Goal: Task Accomplishment & Management: Manage account settings

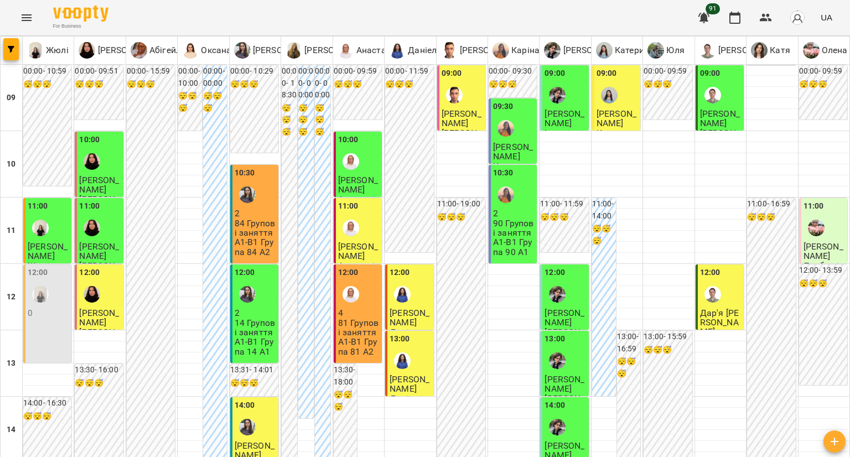
scroll to position [609, 0]
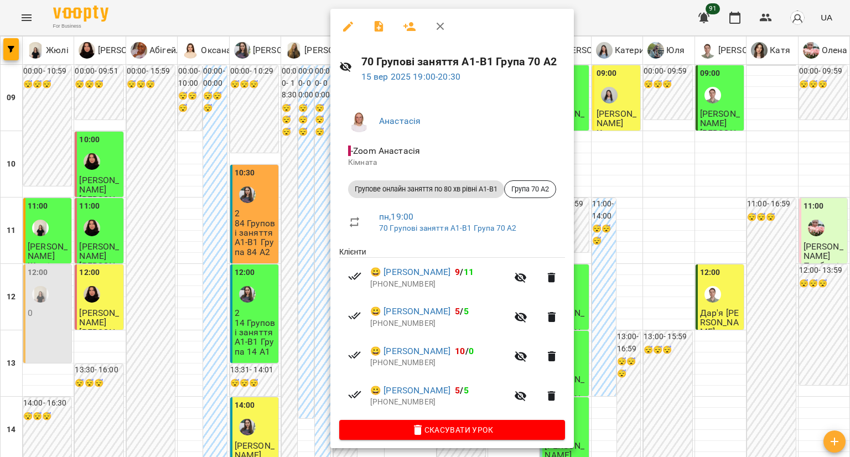
click at [323, 237] on div at bounding box center [425, 228] width 850 height 457
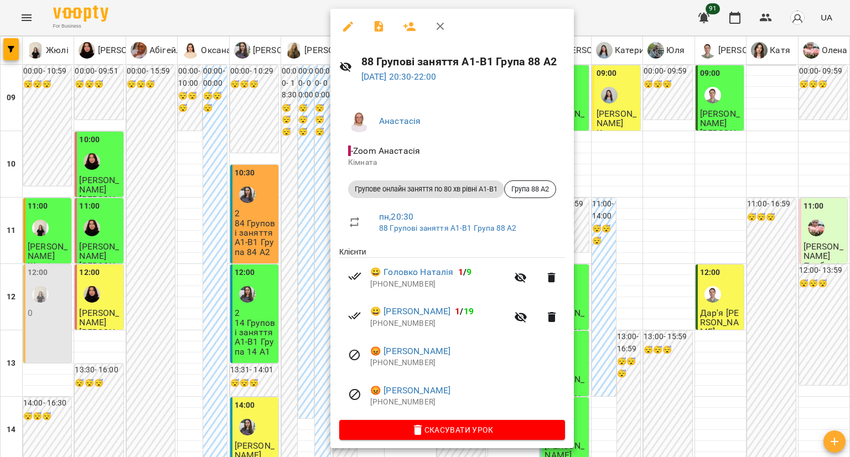
click at [320, 291] on div at bounding box center [425, 228] width 850 height 457
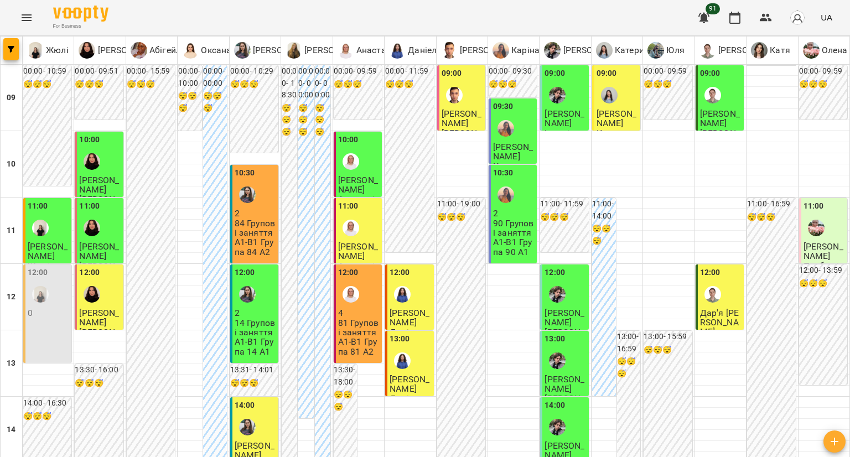
scroll to position [553, 0]
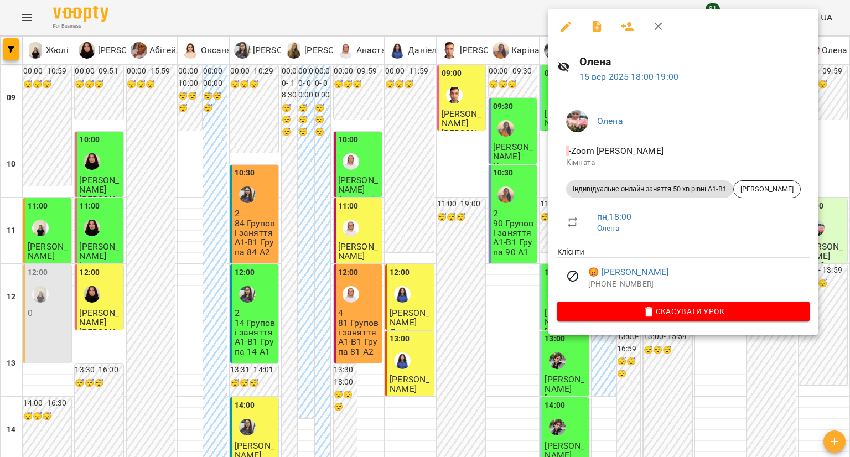
drag, startPoint x: 241, startPoint y: 315, endPoint x: 253, endPoint y: 321, distance: 13.6
click at [242, 315] on div at bounding box center [425, 228] width 850 height 457
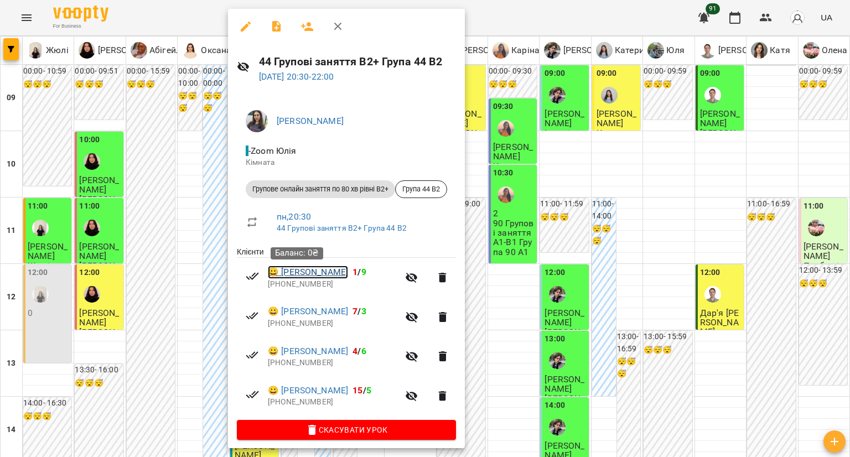
click at [294, 273] on link "😀 Аліса Петі" at bounding box center [308, 272] width 80 height 13
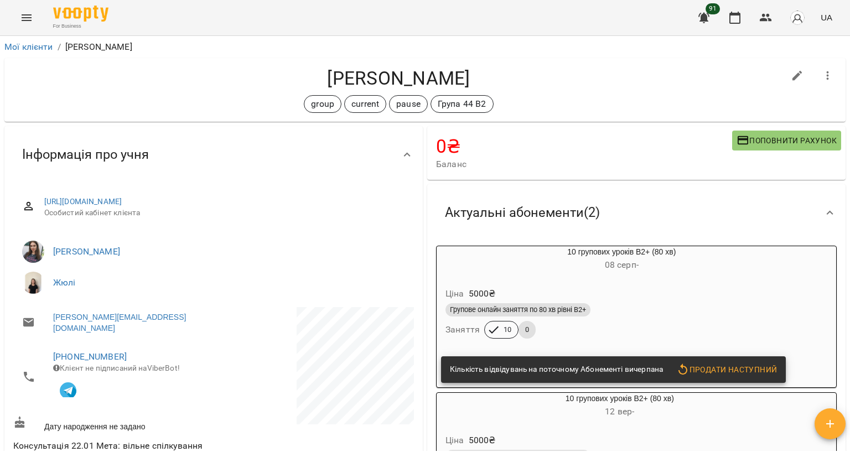
click at [628, 264] on span "08 серп -" at bounding box center [622, 264] width 34 height 11
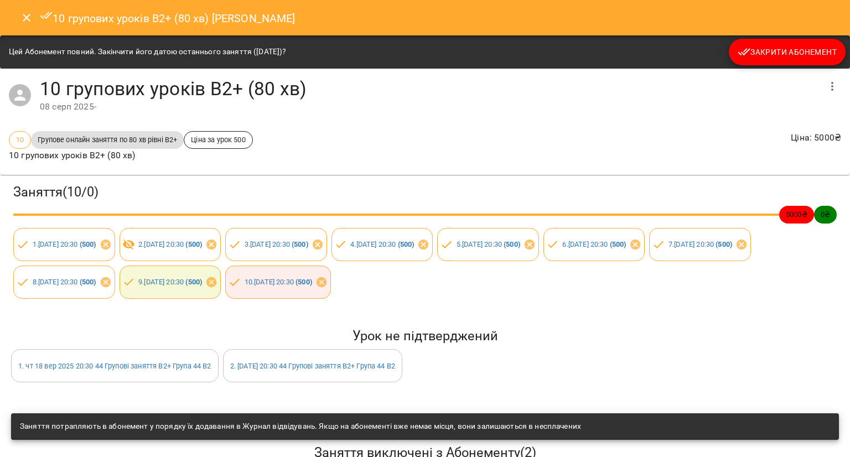
click at [794, 58] on span "Закрити Абонемент" at bounding box center [786, 51] width 99 height 13
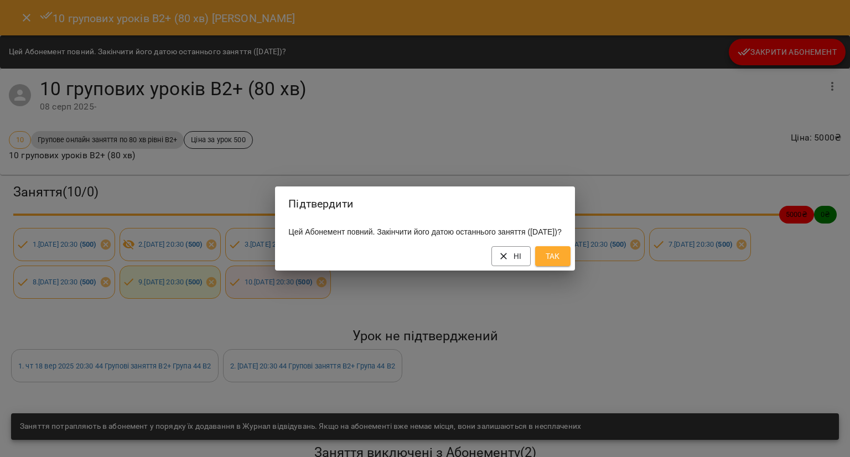
click at [561, 260] on span "Так" at bounding box center [553, 255] width 18 height 13
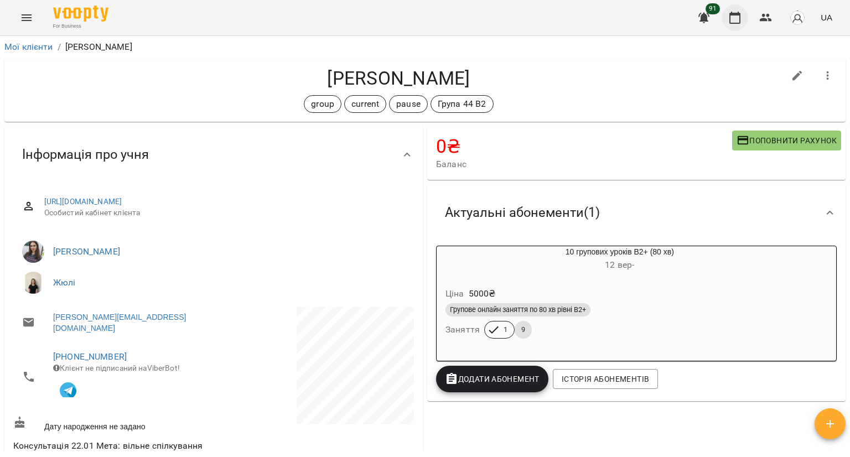
click at [735, 22] on icon "button" at bounding box center [734, 17] width 13 height 13
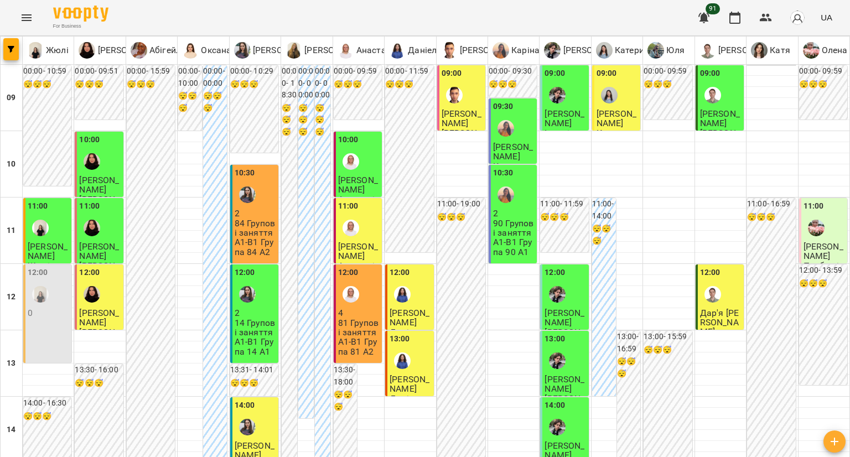
scroll to position [498, 0]
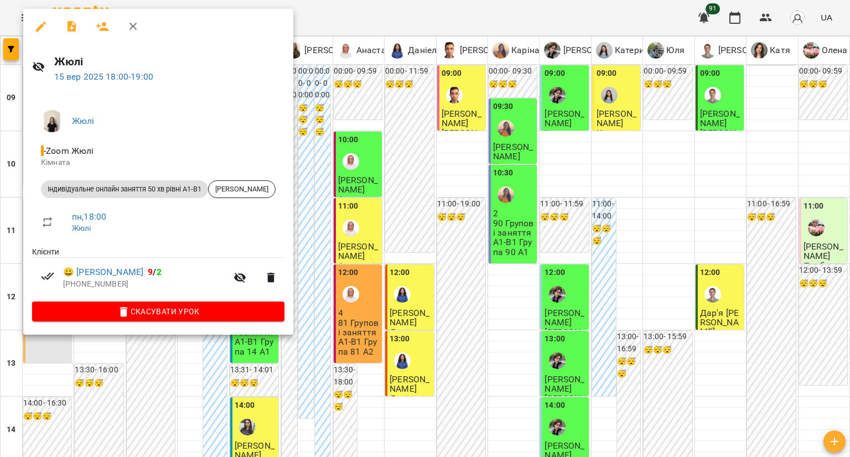
click at [466, 124] on div at bounding box center [425, 228] width 850 height 457
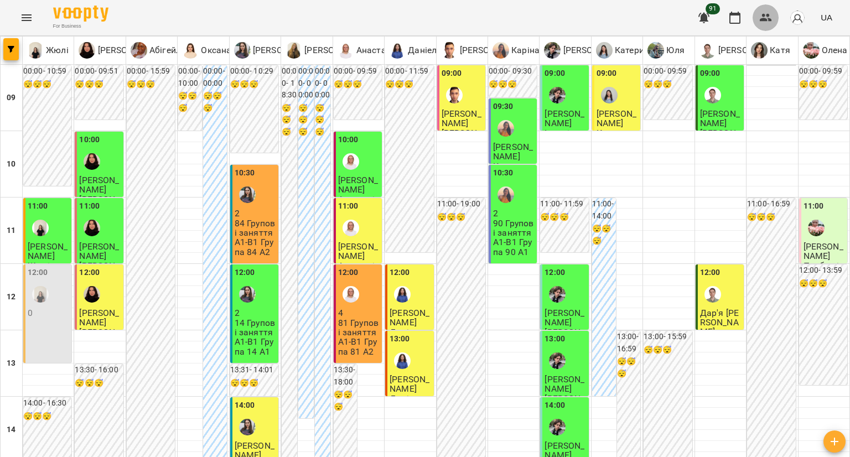
click at [768, 16] on icon "button" at bounding box center [766, 18] width 12 height 8
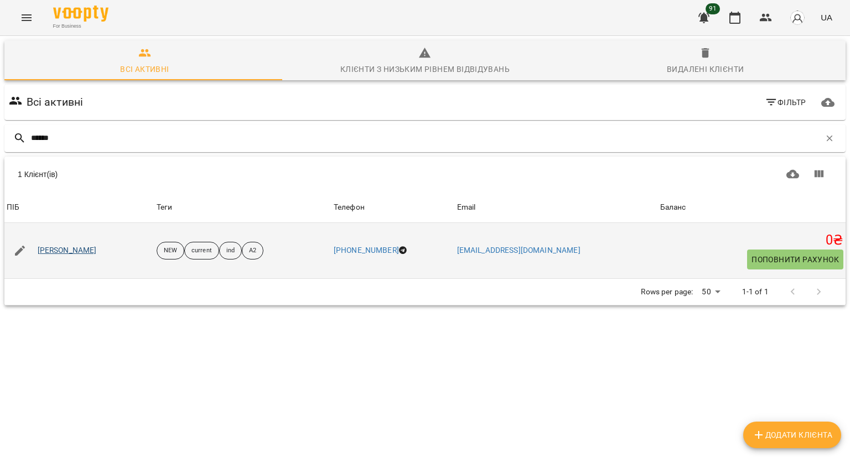
type input "******"
click at [76, 248] on link "[PERSON_NAME]" at bounding box center [67, 250] width 59 height 11
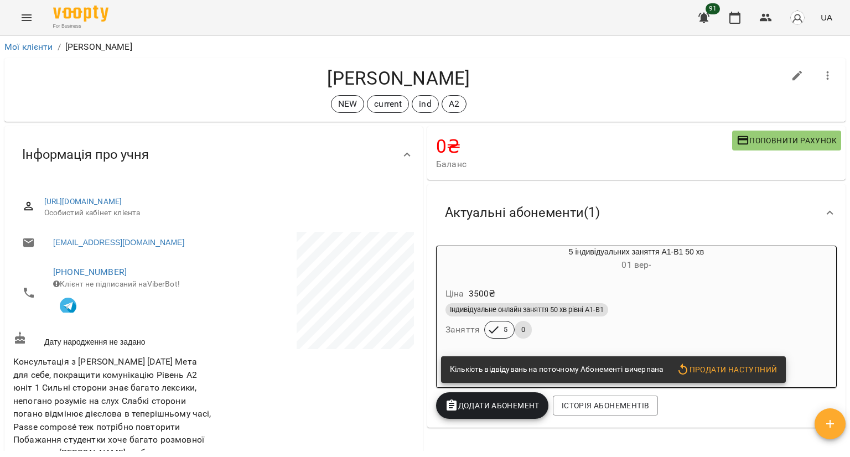
click at [743, 147] on button "Поповнити рахунок" at bounding box center [786, 141] width 109 height 20
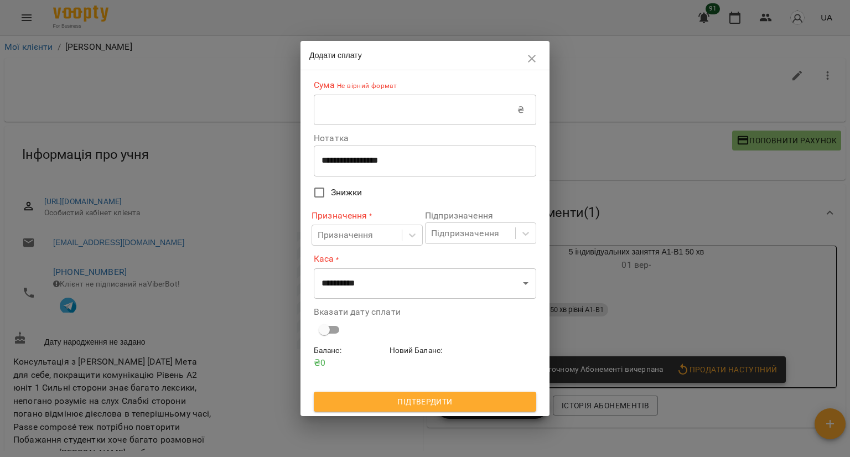
click at [463, 105] on input "text" at bounding box center [416, 110] width 204 height 31
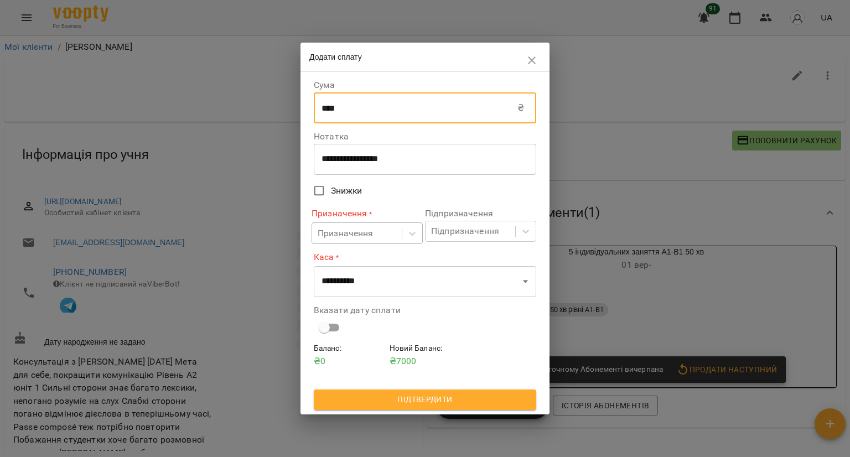
type input "****"
click at [377, 237] on div "Призначення" at bounding box center [357, 233] width 90 height 20
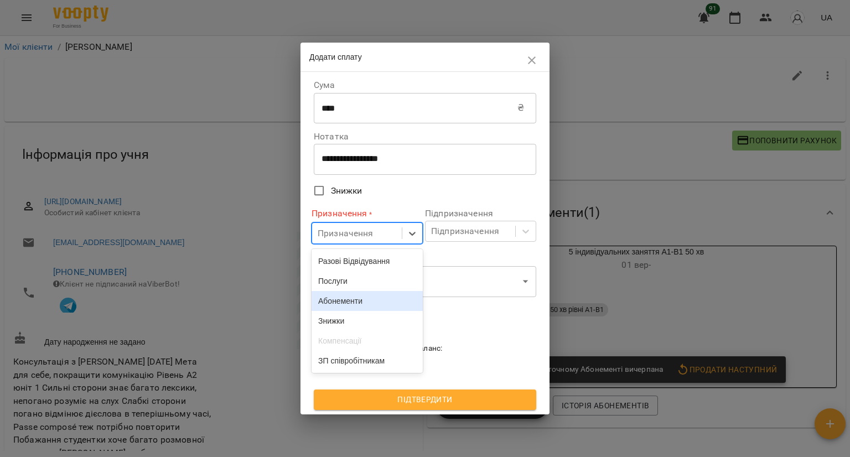
click at [353, 303] on div "Абонементи" at bounding box center [366, 301] width 111 height 20
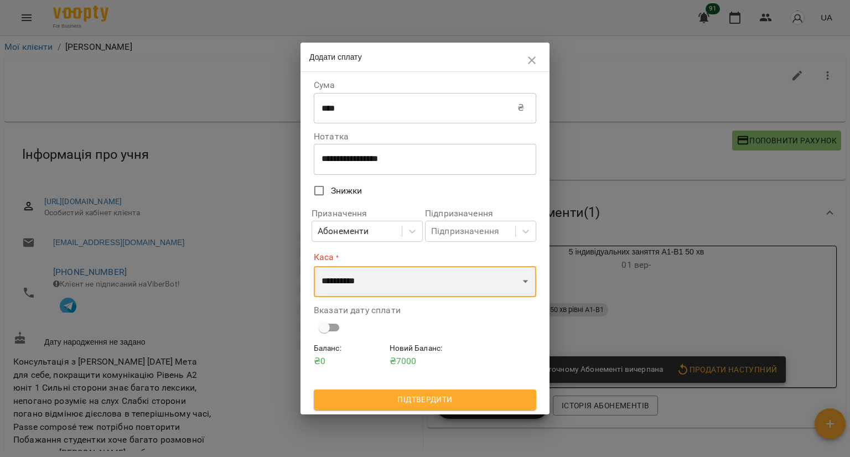
drag, startPoint x: 384, startPoint y: 281, endPoint x: 382, endPoint y: 295, distance: 14.0
click at [384, 281] on select "**********" at bounding box center [425, 281] width 222 height 31
click at [314, 266] on select "**********" at bounding box center [425, 281] width 222 height 31
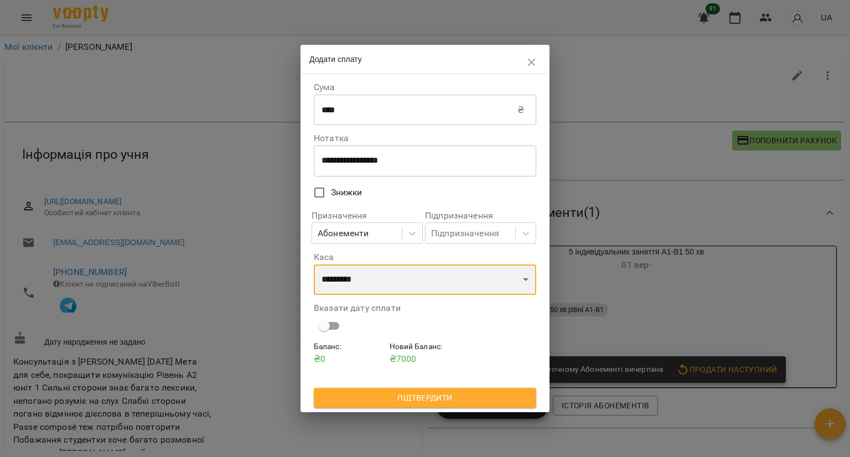
drag, startPoint x: 363, startPoint y: 281, endPoint x: 366, endPoint y: 294, distance: 12.9
click at [363, 279] on select "**********" at bounding box center [425, 279] width 222 height 31
click at [314, 264] on select "**********" at bounding box center [425, 279] width 222 height 31
drag, startPoint x: 372, startPoint y: 275, endPoint x: 372, endPoint y: 294, distance: 18.8
click at [372, 275] on select "**********" at bounding box center [425, 279] width 222 height 31
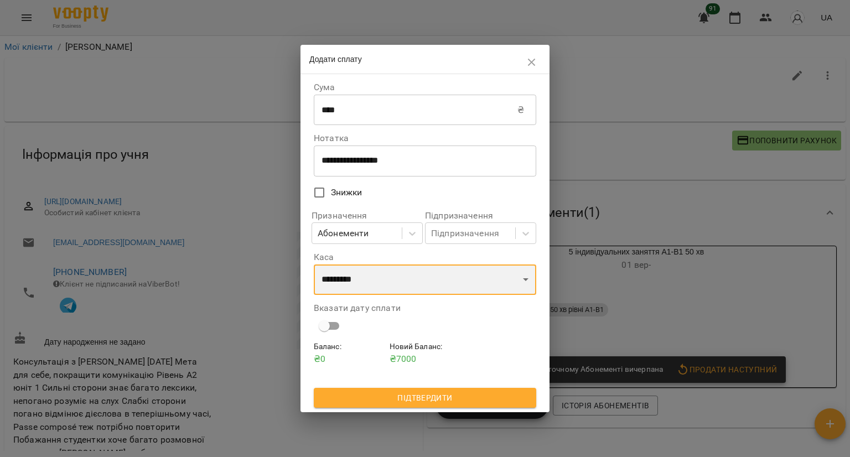
select select "****"
click at [314, 264] on select "**********" at bounding box center [425, 279] width 222 height 31
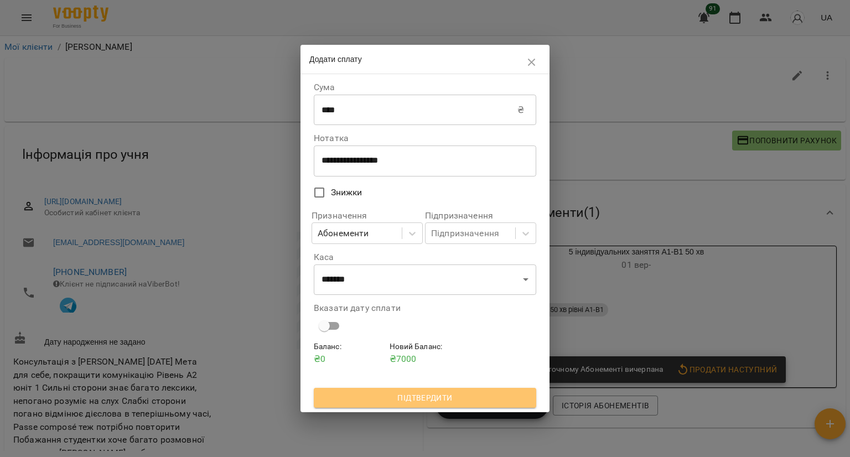
click at [354, 394] on span "Підтвердити" at bounding box center [425, 397] width 205 height 13
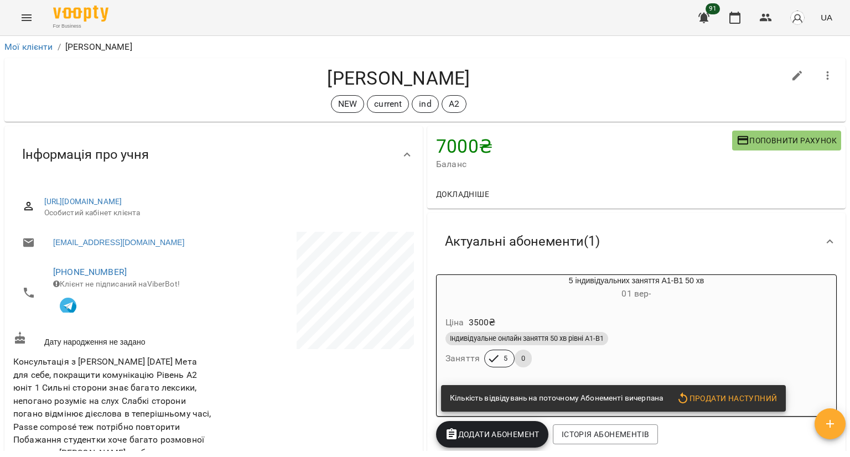
click at [496, 435] on span "Додати Абонемент" at bounding box center [492, 434] width 95 height 13
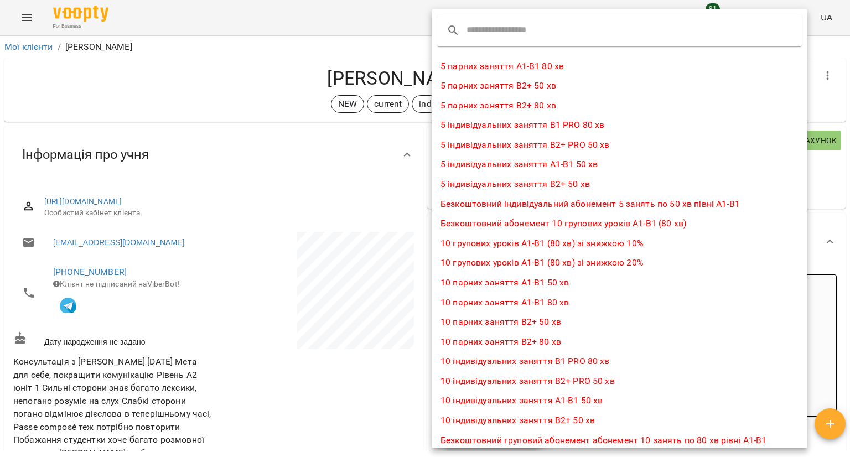
scroll to position [55, 0]
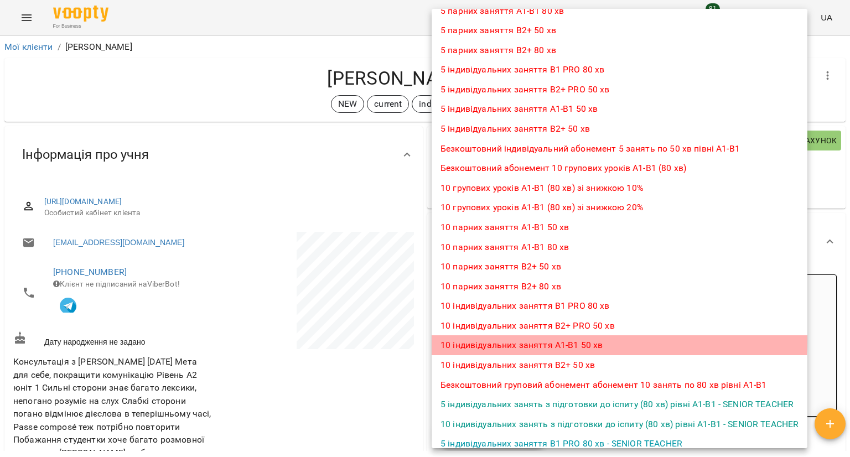
click at [497, 340] on li "10 індивідуальних заняття А1-В1 50 хв" at bounding box center [619, 345] width 376 height 20
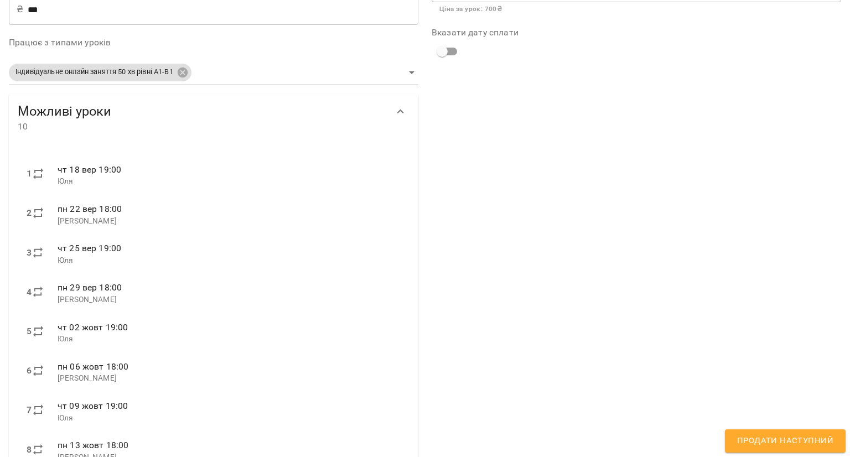
scroll to position [340, 0]
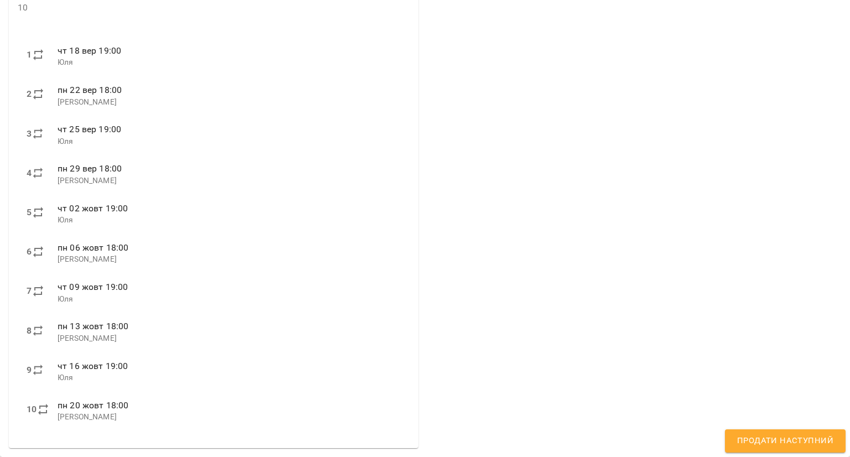
click at [748, 437] on span "Продати наступний" at bounding box center [785, 441] width 96 height 14
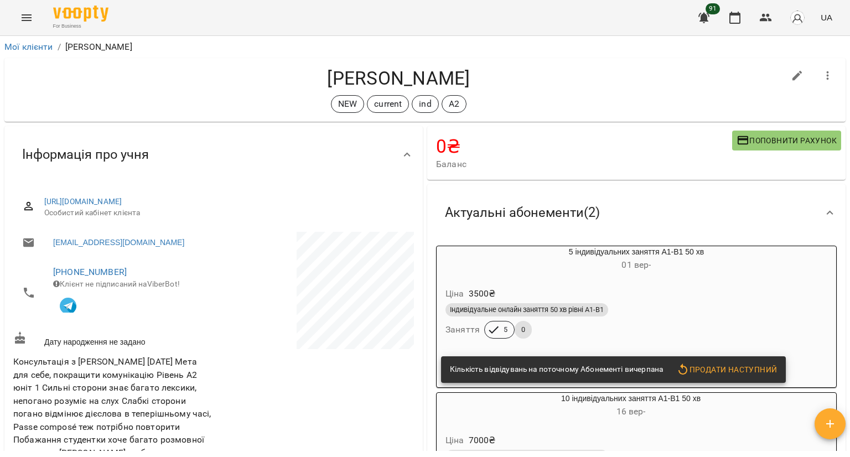
click at [657, 299] on div "Ціна 3500 ₴" at bounding box center [636, 294] width 386 height 20
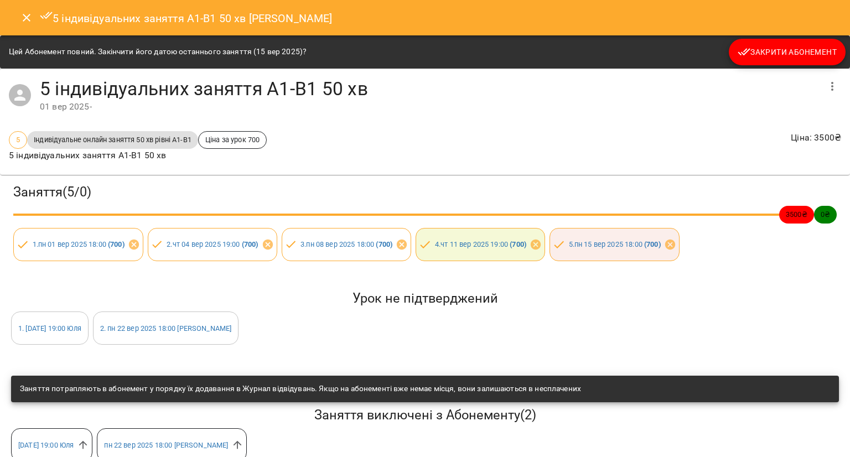
click at [772, 46] on span "Закрити Абонемент" at bounding box center [786, 51] width 99 height 13
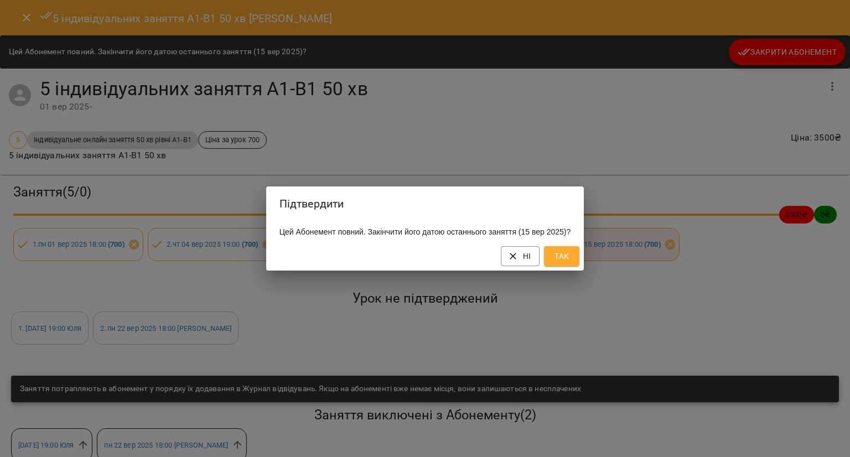
click at [570, 262] on span "Так" at bounding box center [562, 255] width 18 height 13
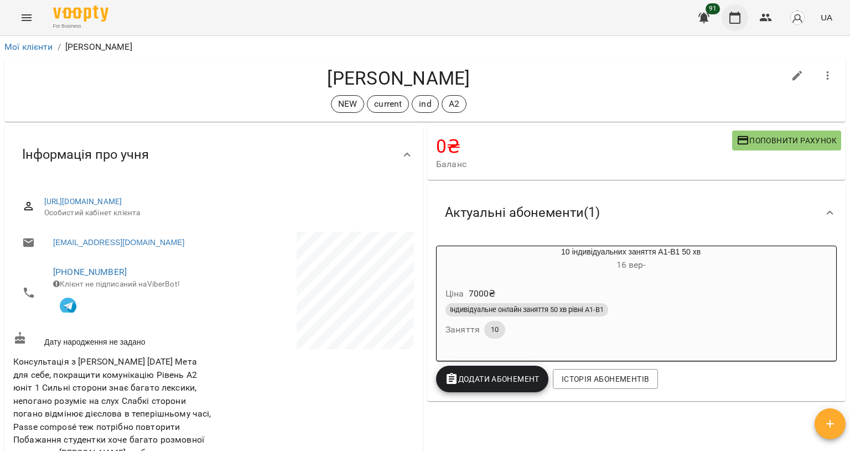
click at [726, 14] on button "button" at bounding box center [734, 17] width 27 height 27
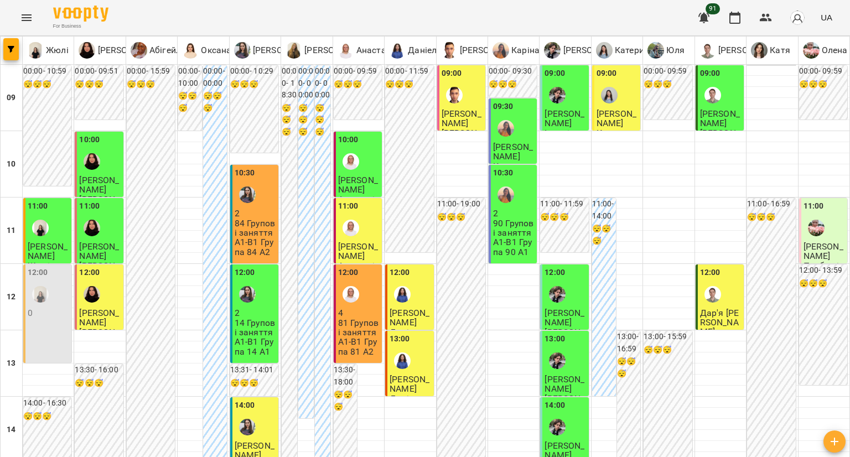
scroll to position [611, 0]
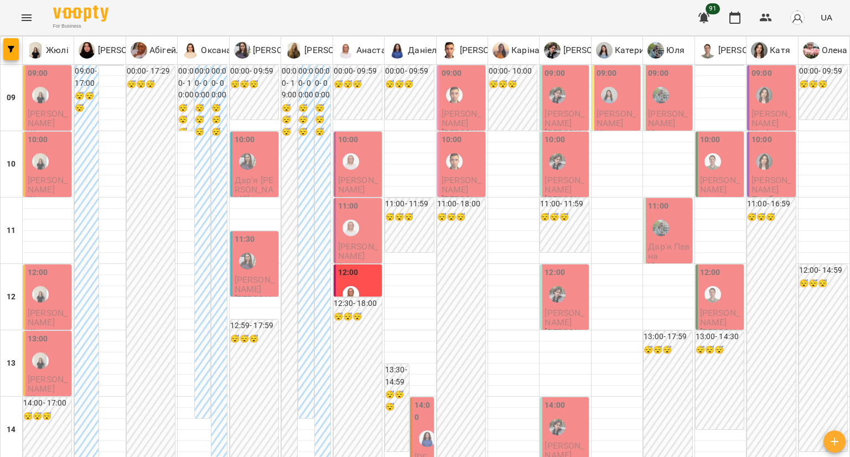
scroll to position [443, 0]
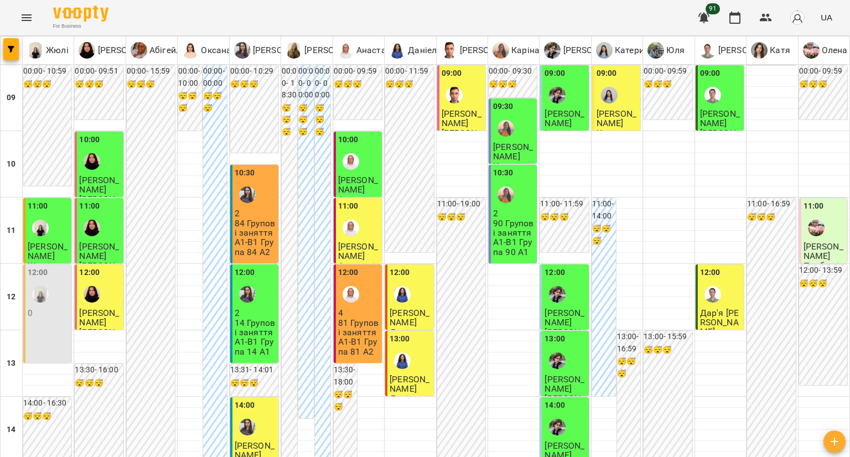
scroll to position [609, 0]
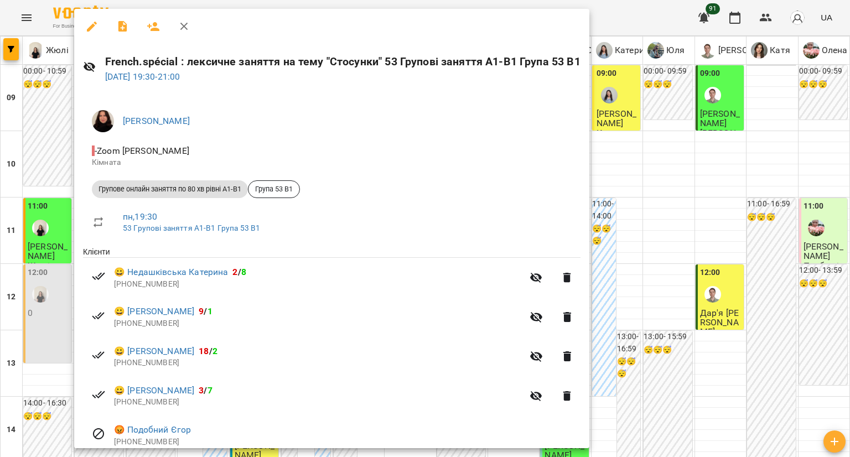
scroll to position [46, 0]
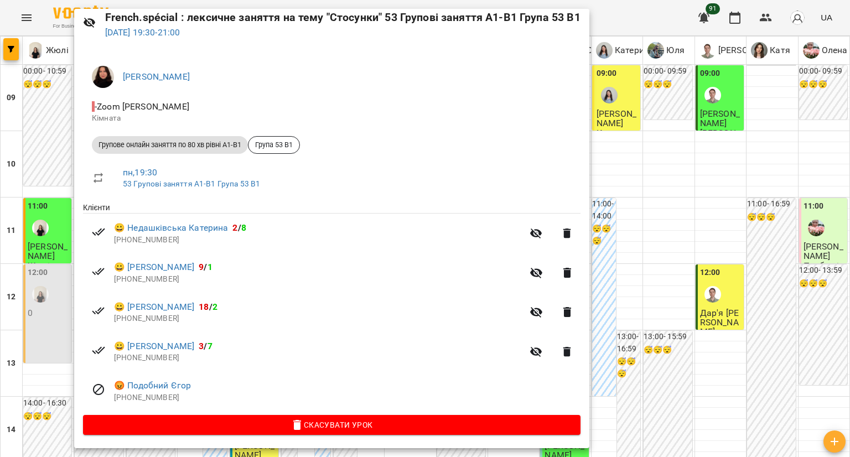
click at [57, 324] on div at bounding box center [425, 228] width 850 height 457
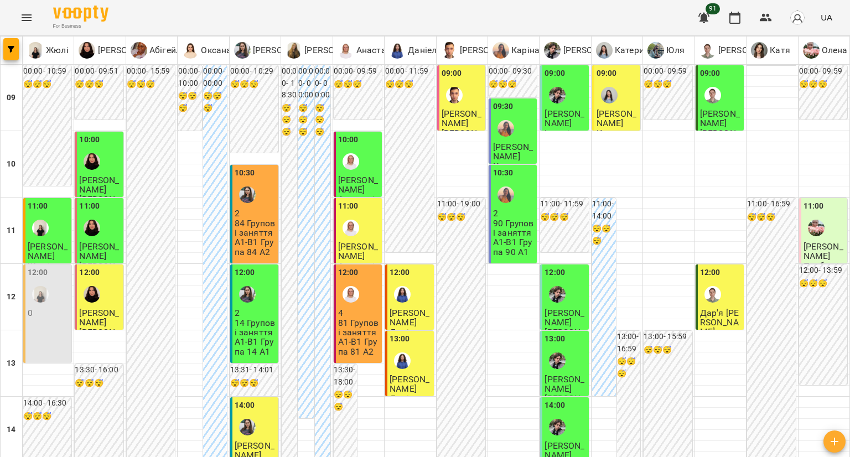
scroll to position [611, 0]
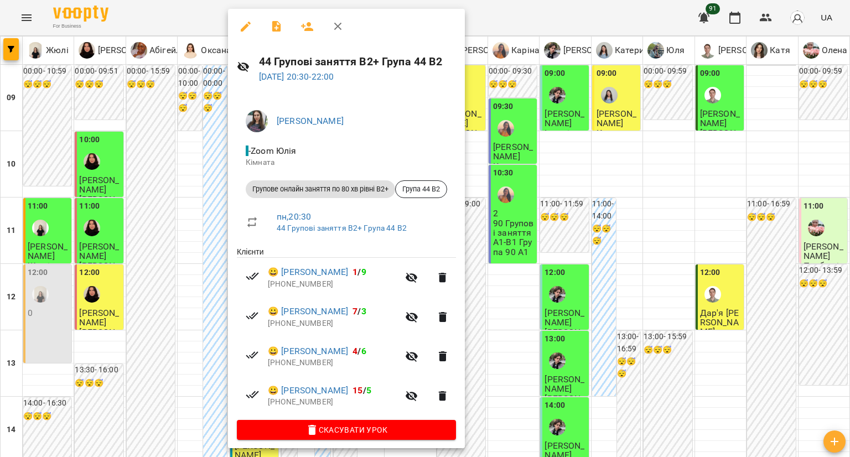
click at [757, 23] on div at bounding box center [425, 228] width 850 height 457
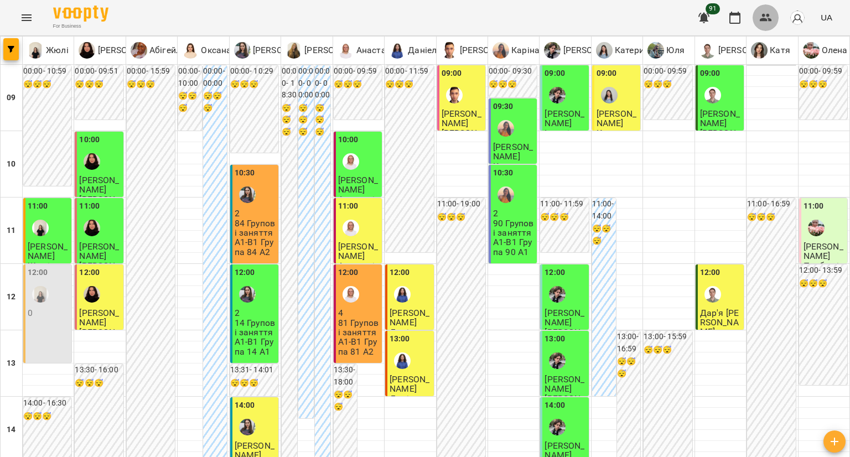
click at [757, 24] on button "button" at bounding box center [765, 17] width 27 height 27
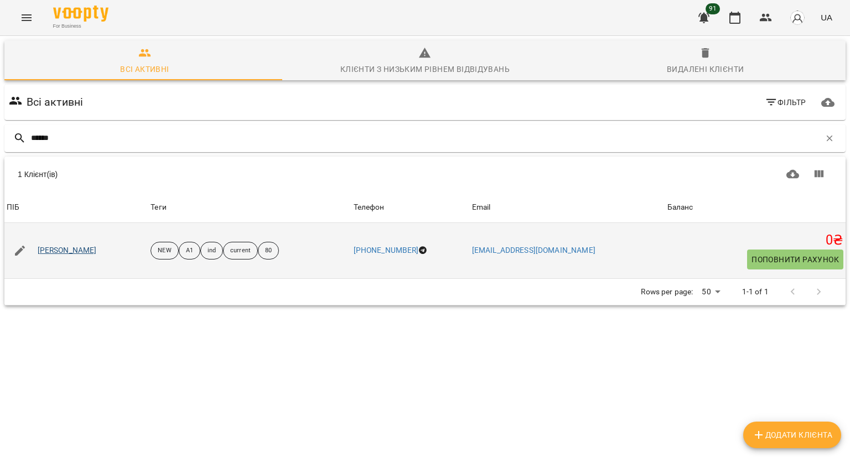
type input "******"
click at [51, 254] on link "Андрій Шмагін" at bounding box center [67, 250] width 59 height 11
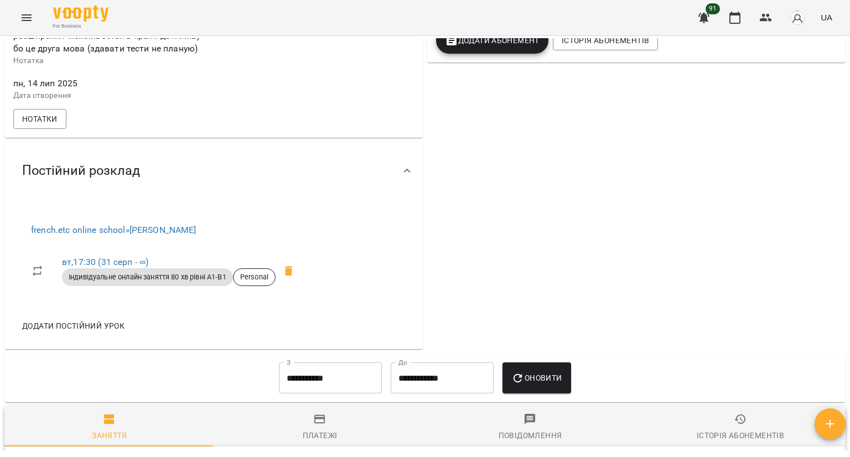
scroll to position [443, 0]
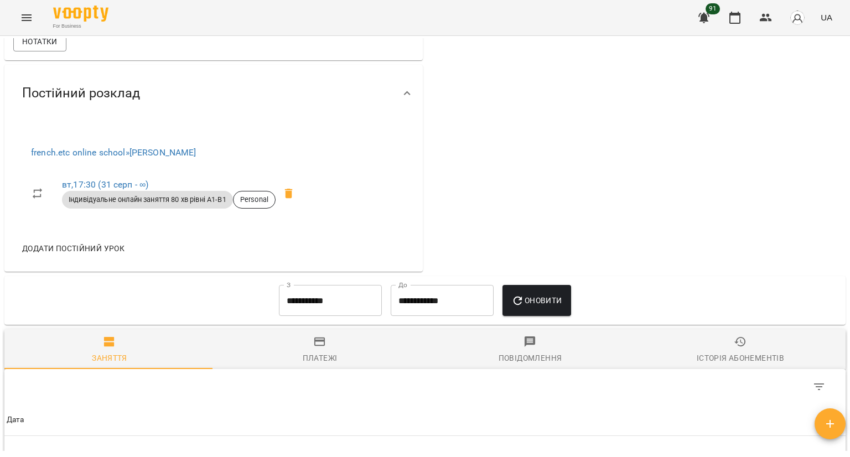
click at [292, 200] on icon at bounding box center [288, 193] width 13 height 13
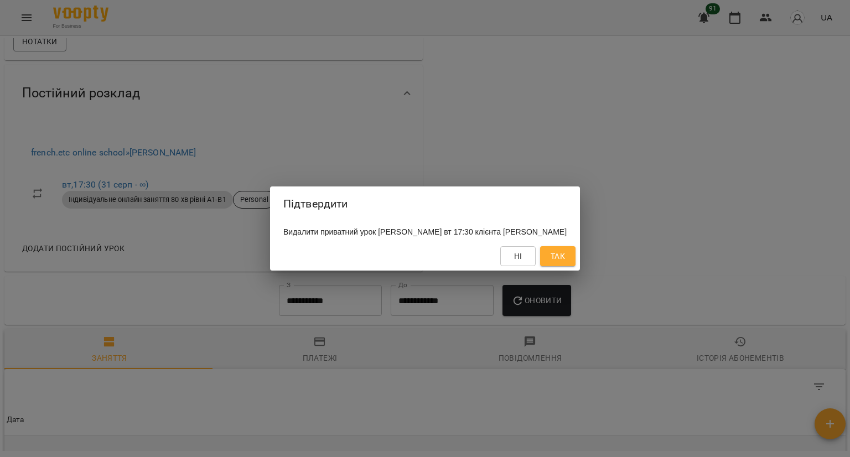
click at [540, 250] on button "Так" at bounding box center [557, 256] width 35 height 20
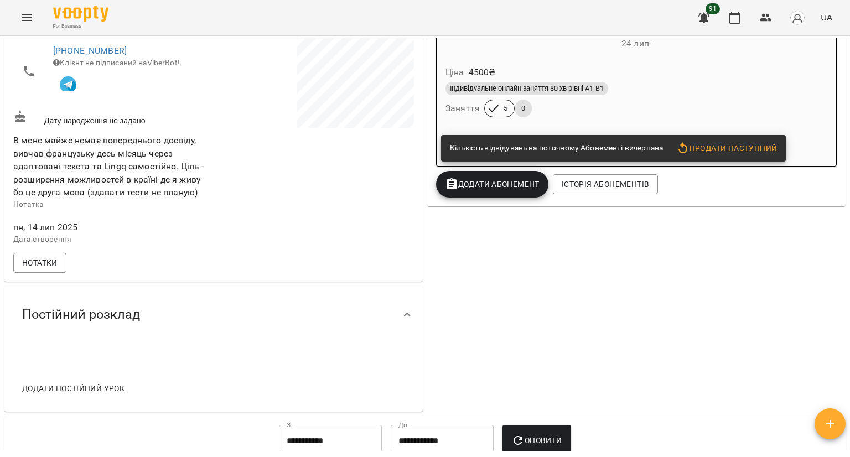
scroll to position [0, 0]
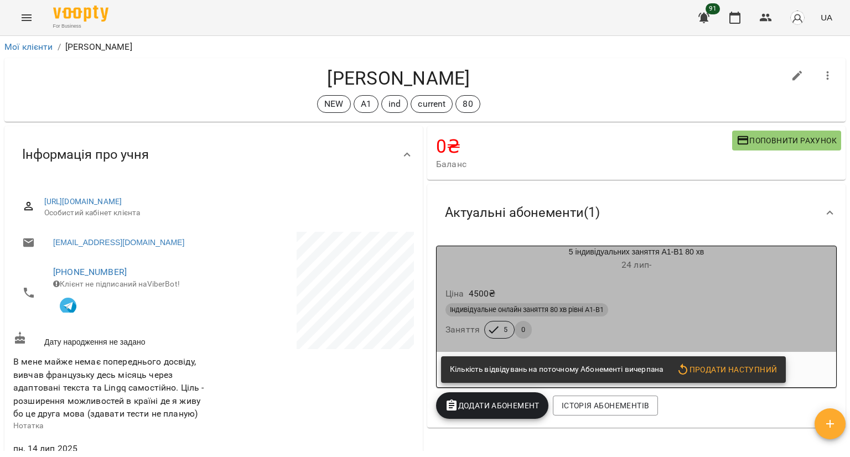
click at [633, 257] on div "5 індивідуальних заняття А1-В1 80 хв 24 лип -" at bounding box center [635, 259] width 399 height 27
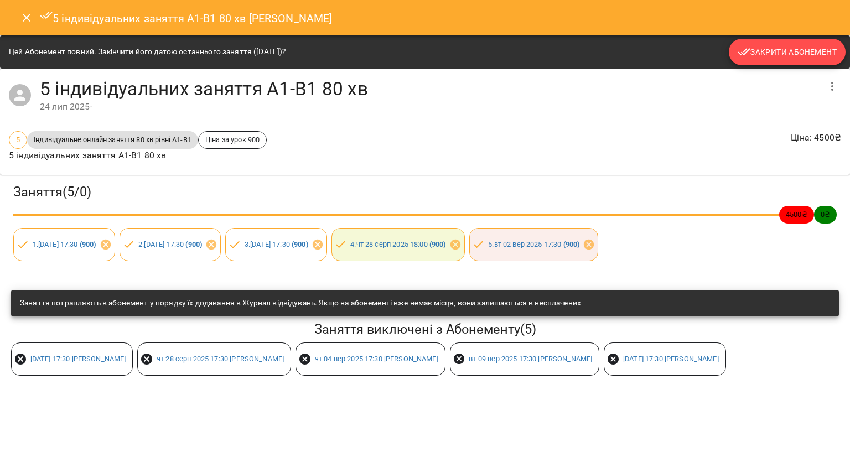
click at [792, 48] on span "Закрити Абонемент" at bounding box center [786, 51] width 99 height 13
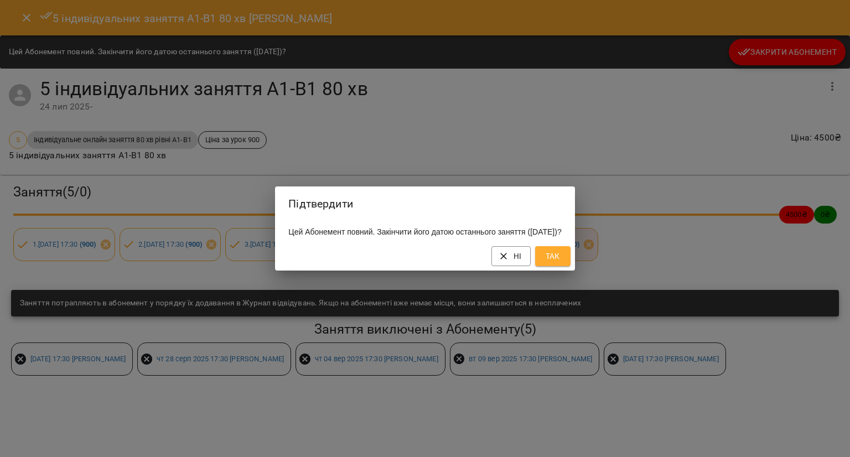
click at [570, 262] on button "Так" at bounding box center [552, 256] width 35 height 20
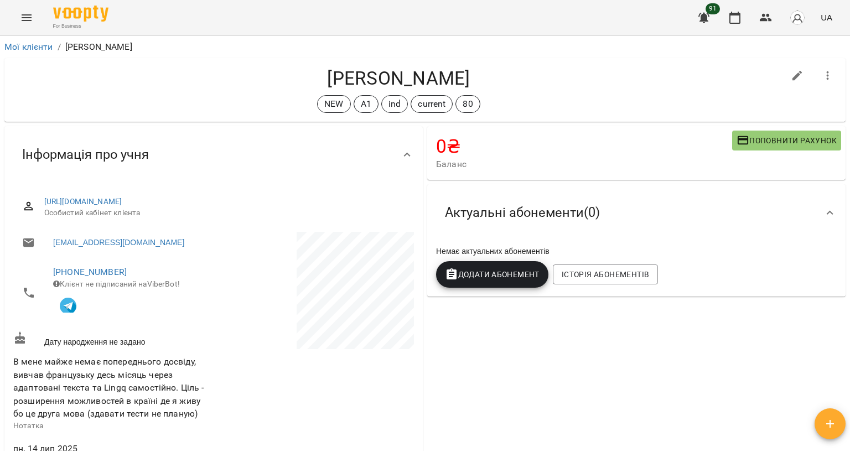
click at [791, 71] on icon "button" at bounding box center [797, 75] width 13 height 13
select select "**"
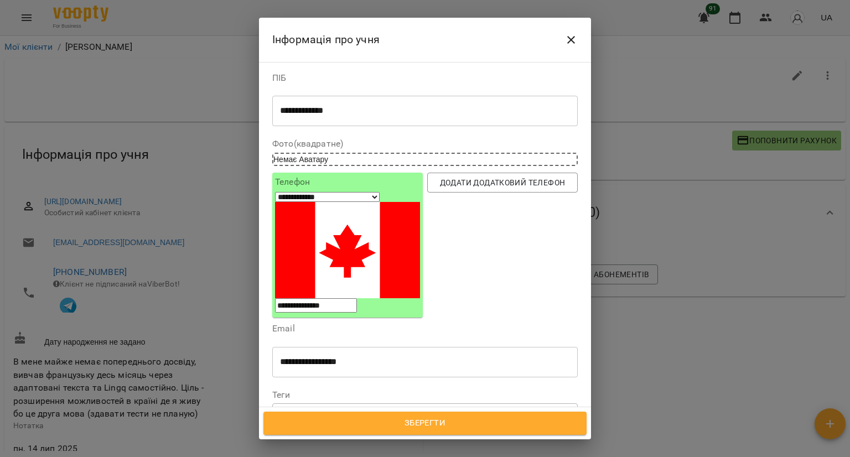
click at [306, 410] on icon at bounding box center [305, 414] width 8 height 8
click at [367, 410] on icon at bounding box center [365, 414] width 8 height 8
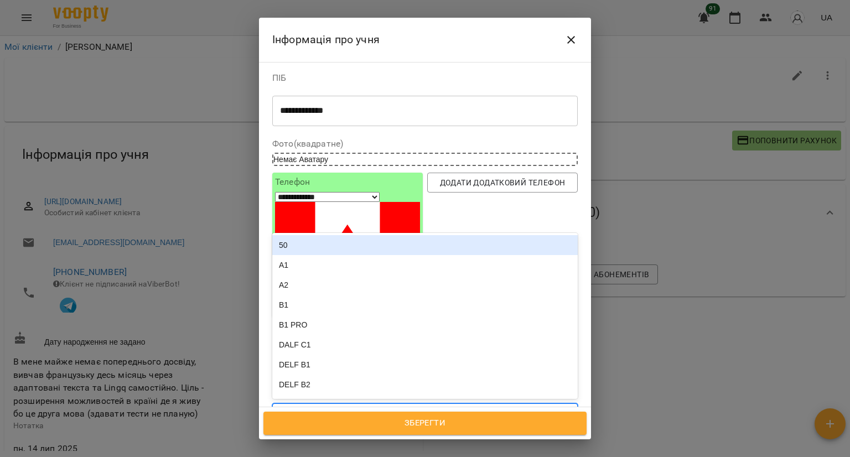
drag, startPoint x: 370, startPoint y: 319, endPoint x: 374, endPoint y: 311, distance: 9.4
click at [371, 405] on div "А1 ind 80" at bounding box center [405, 414] width 264 height 18
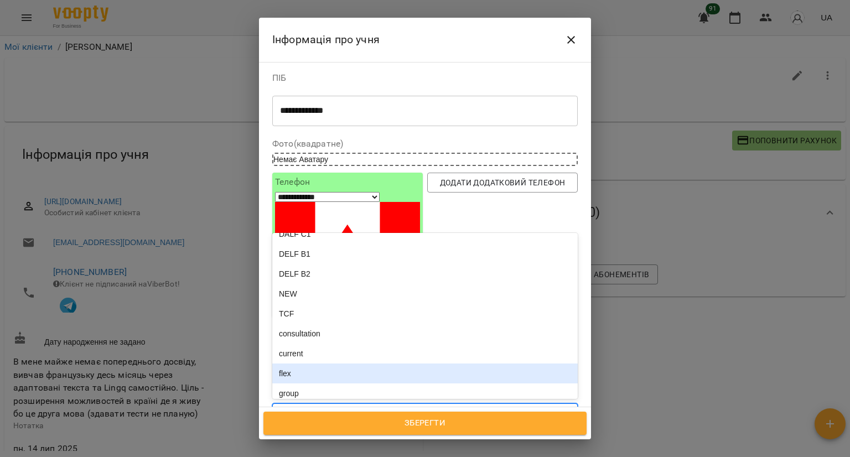
scroll to position [166, 0]
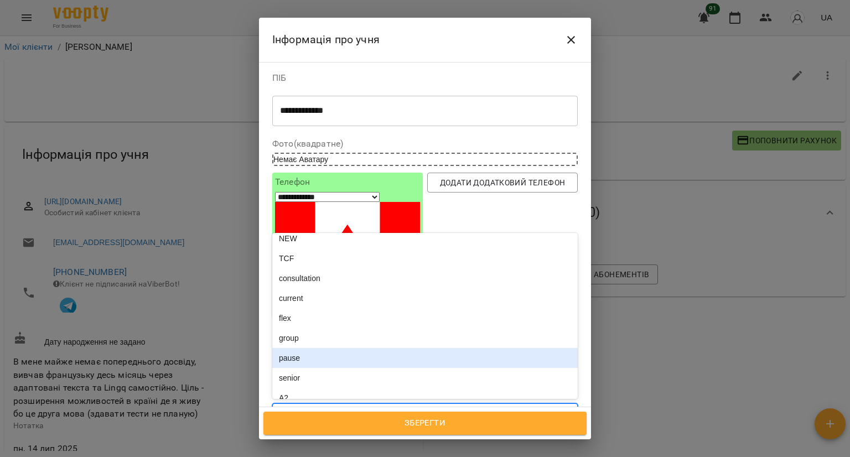
click at [337, 348] on div "pause" at bounding box center [424, 358] width 305 height 20
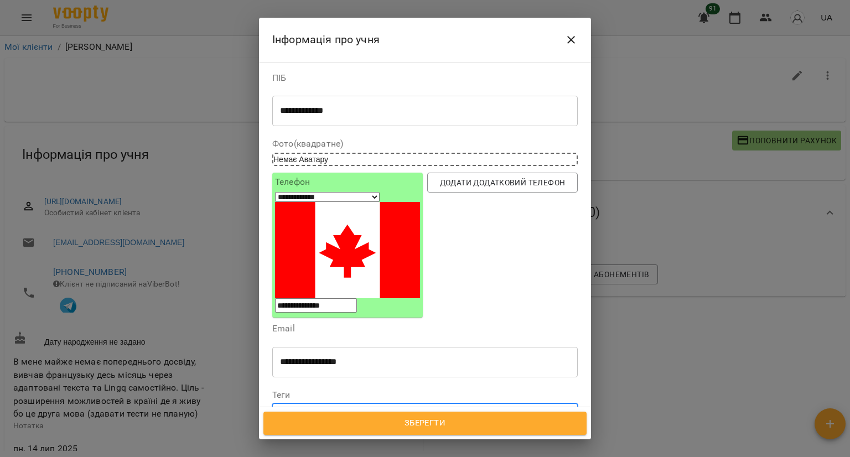
click at [316, 420] on span "Зберегти" at bounding box center [424, 423] width 299 height 14
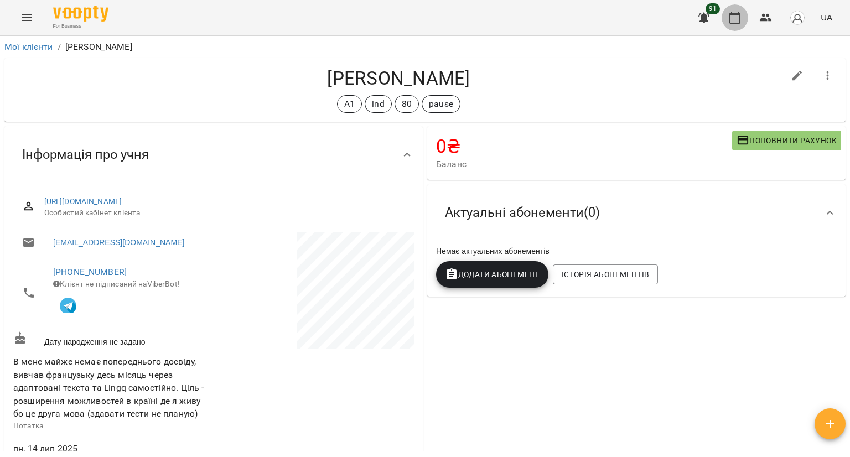
click at [733, 23] on icon "button" at bounding box center [734, 18] width 11 height 12
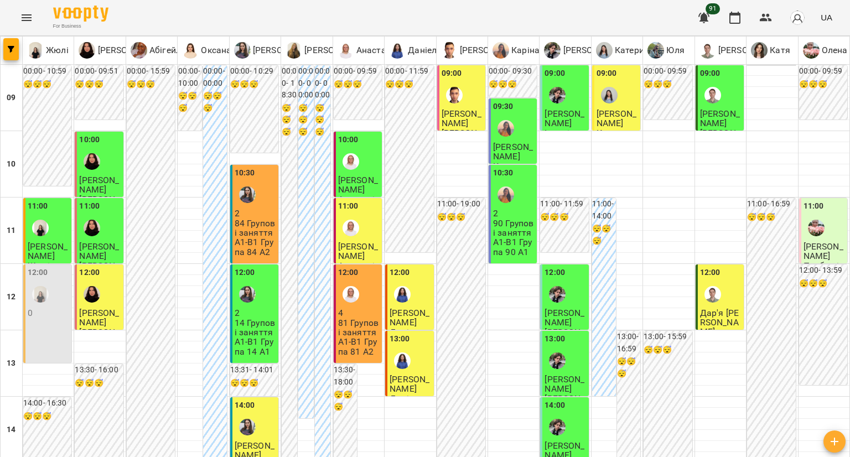
scroll to position [553, 0]
type input "**********"
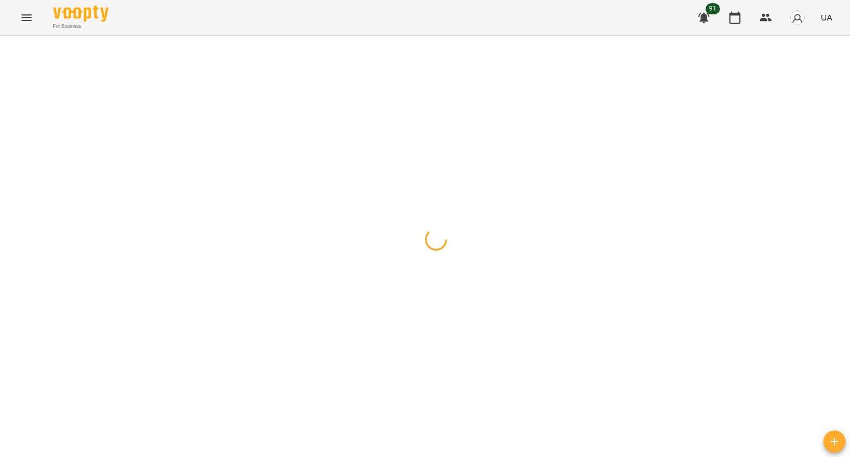
click at [241, 36] on div at bounding box center [425, 36] width 850 height 0
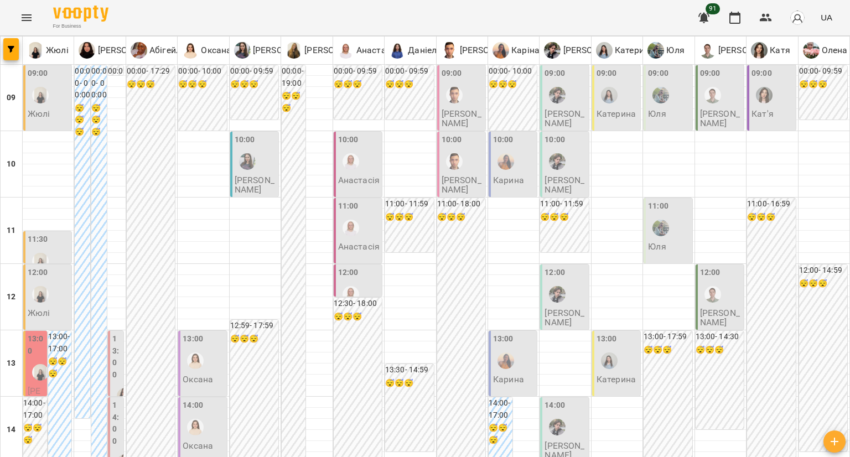
scroll to position [443, 0]
type input "**********"
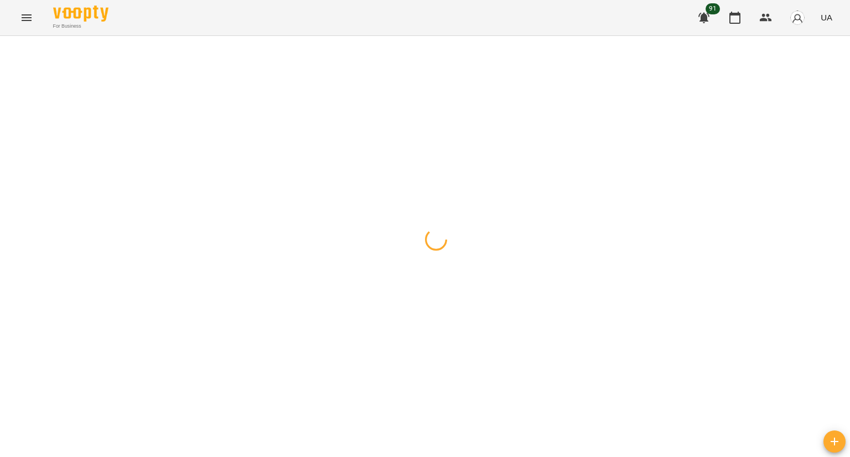
click at [144, 36] on div at bounding box center [425, 36] width 850 height 0
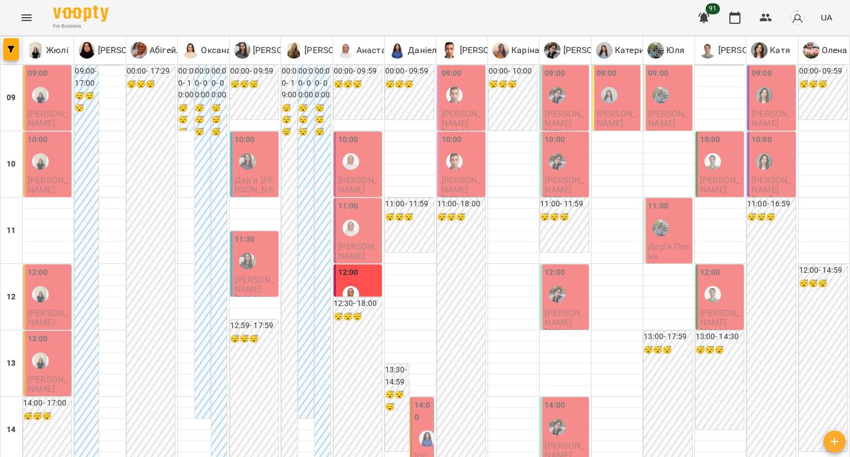
click at [558, 101] on div at bounding box center [556, 94] width 25 height 25
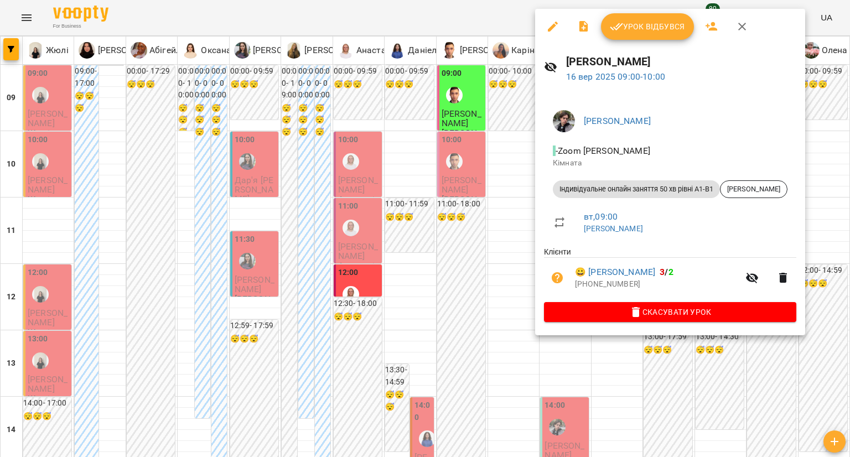
click at [500, 113] on div at bounding box center [425, 228] width 850 height 457
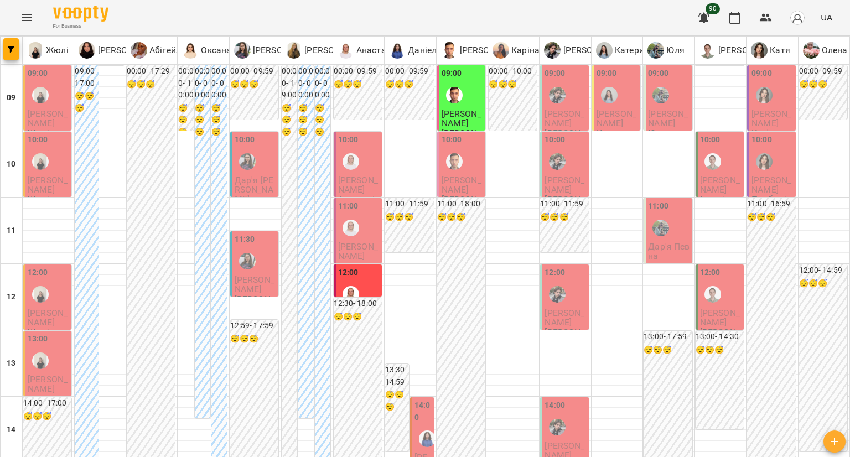
click at [549, 102] on img "Микита" at bounding box center [557, 95] width 17 height 17
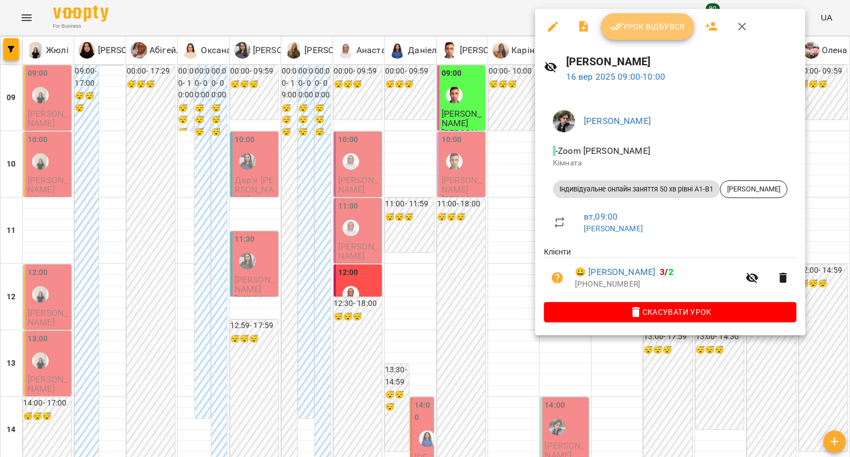
click at [610, 33] on icon "button" at bounding box center [616, 26] width 13 height 13
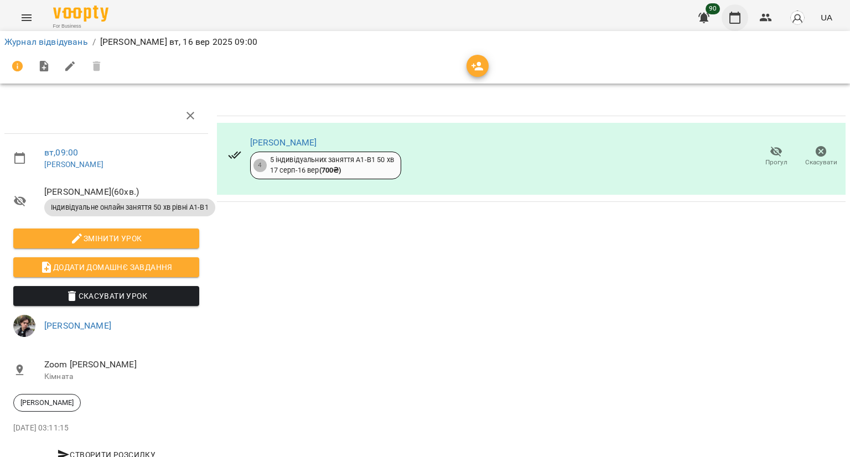
click at [729, 18] on icon "button" at bounding box center [734, 17] width 13 height 13
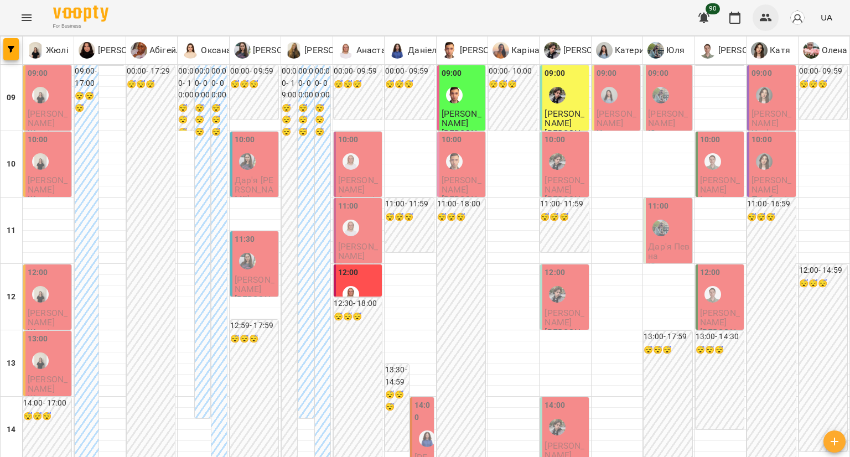
click at [761, 18] on icon "button" at bounding box center [765, 17] width 13 height 13
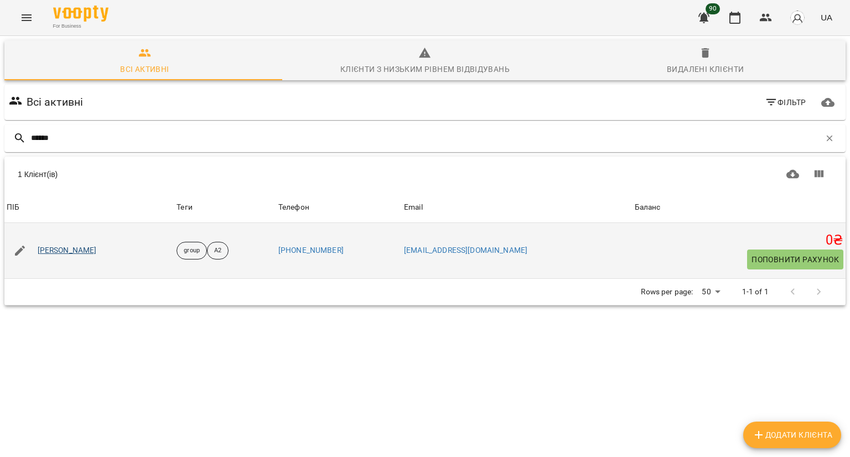
type input "******"
click at [59, 254] on link "Дарина Скочко" at bounding box center [67, 250] width 59 height 11
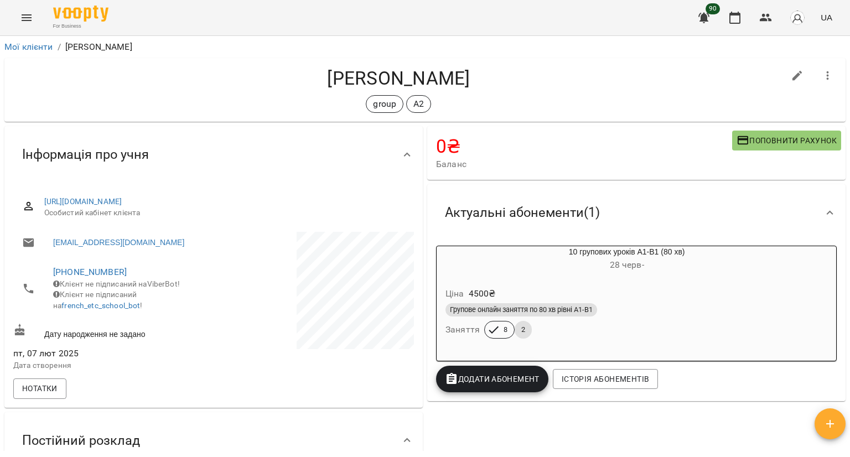
click at [823, 217] on icon at bounding box center [829, 212] width 13 height 13
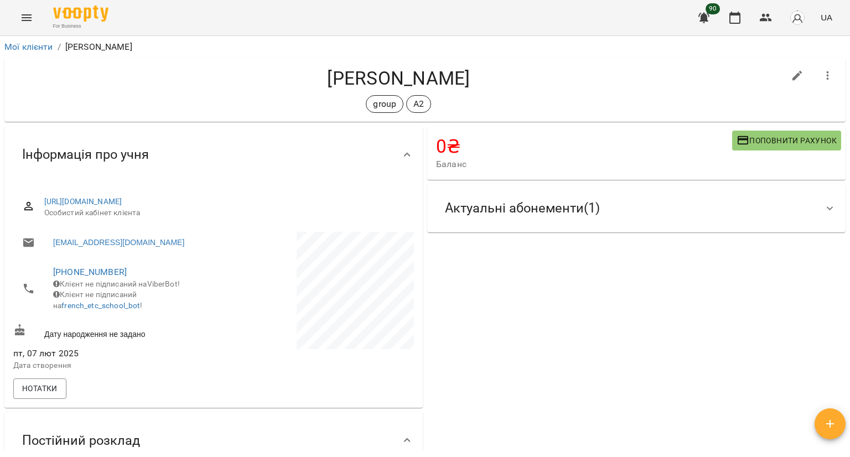
click at [817, 217] on div at bounding box center [830, 208] width 27 height 27
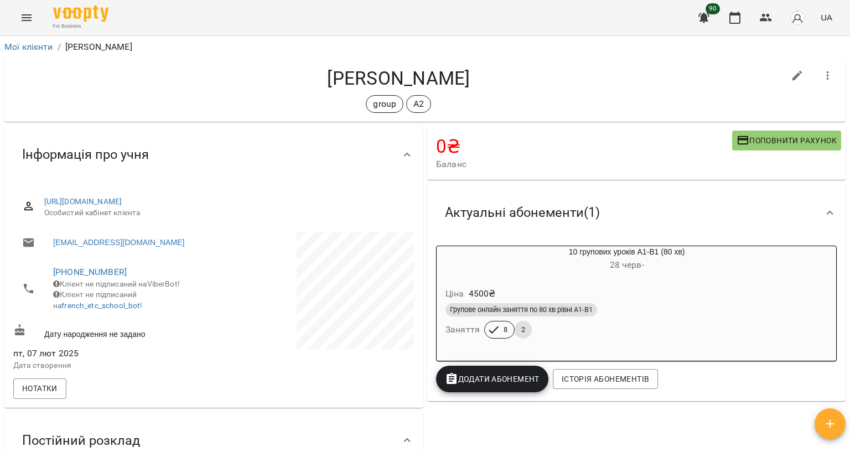
click at [665, 298] on div "Ціна 4500 ₴" at bounding box center [626, 294] width 367 height 20
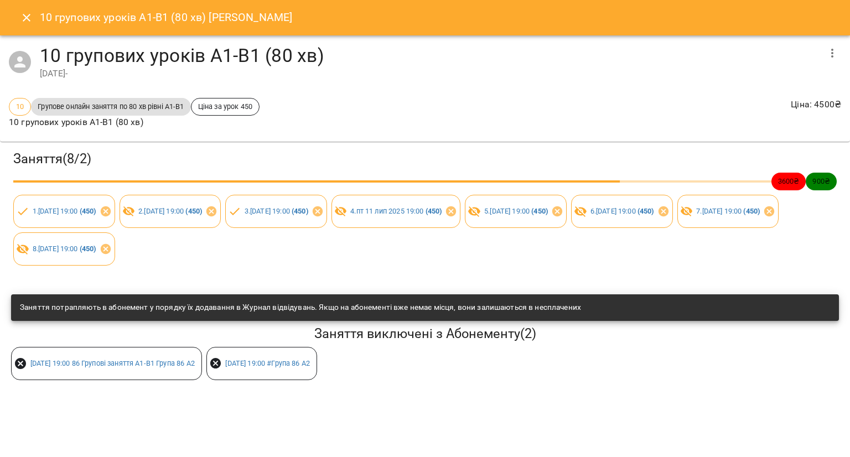
click at [825, 49] on button "button" at bounding box center [832, 53] width 27 height 27
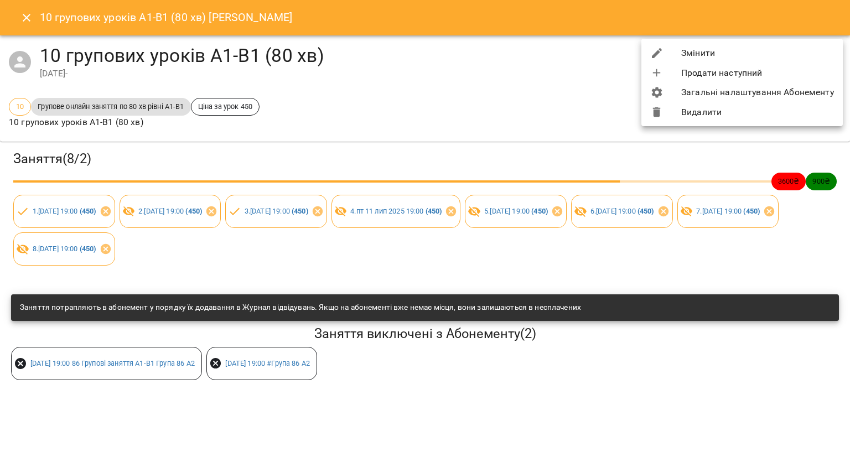
click at [755, 57] on li "Змінити" at bounding box center [741, 53] width 201 height 20
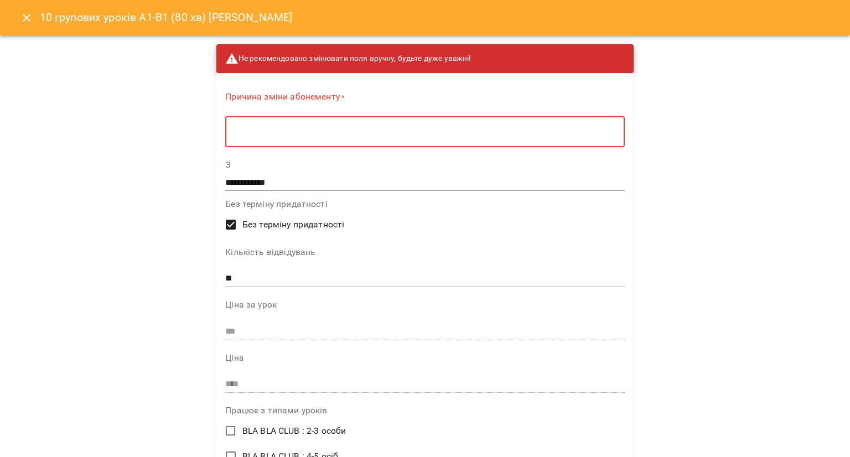
click at [460, 133] on textarea at bounding box center [424, 132] width 383 height 11
type textarea "*"
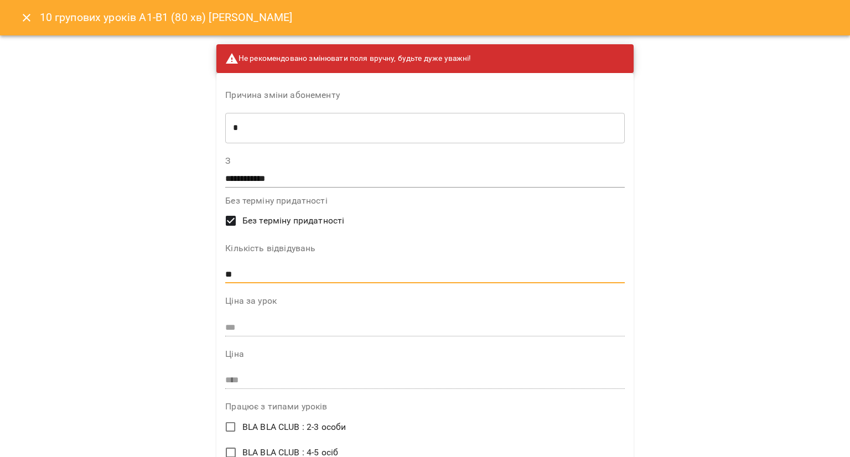
drag, startPoint x: 246, startPoint y: 274, endPoint x: 210, endPoint y: 274, distance: 35.4
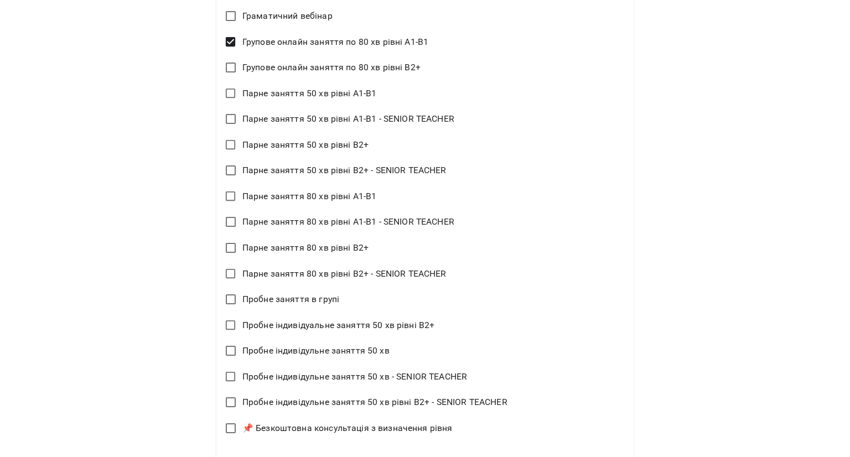
scroll to position [1220, 0]
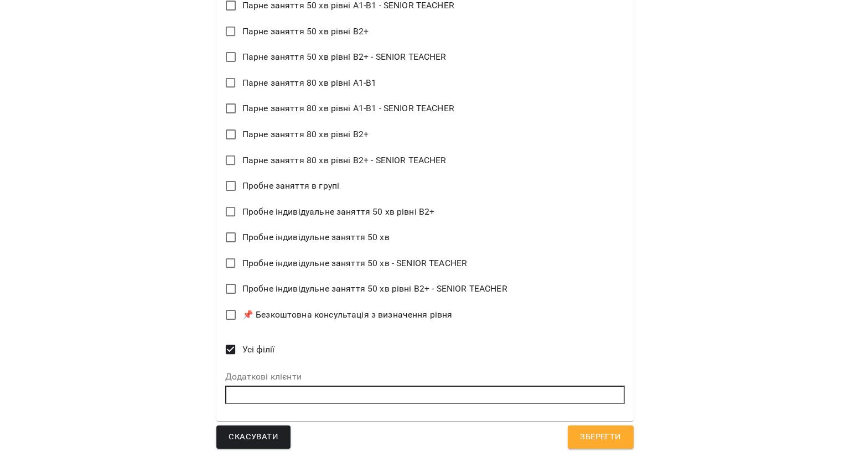
type input "*"
click at [583, 425] on button "Зберегти" at bounding box center [600, 436] width 65 height 23
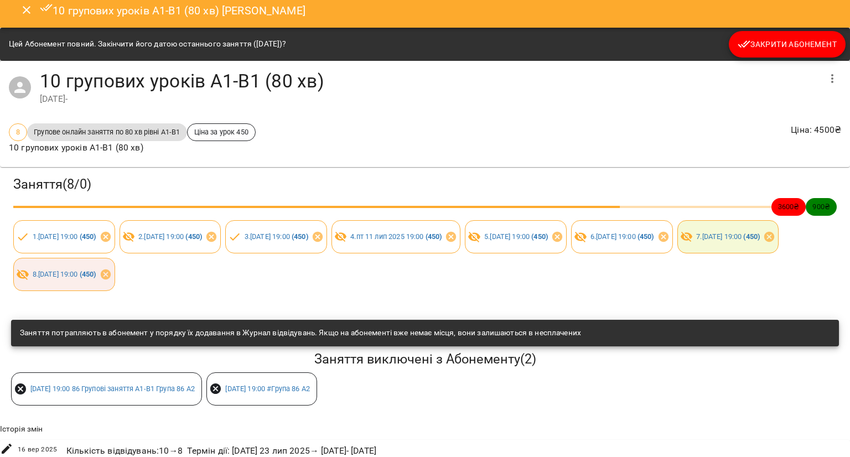
scroll to position [0, 0]
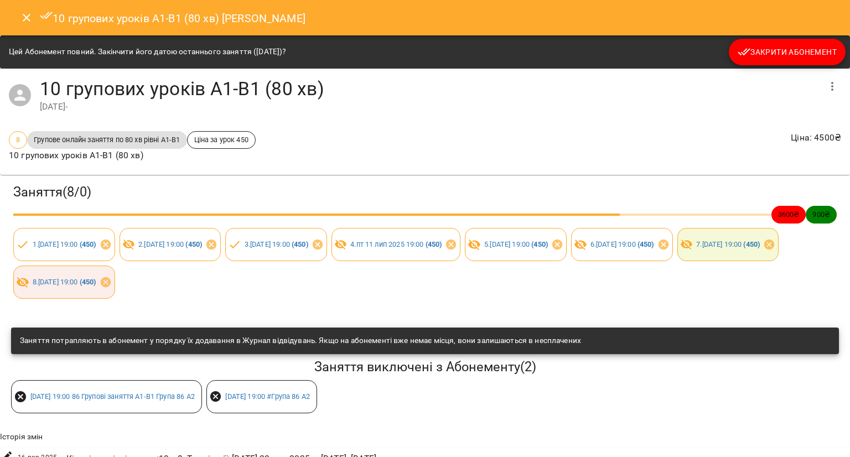
click at [805, 43] on button "Закрити Абонемент" at bounding box center [787, 52] width 117 height 27
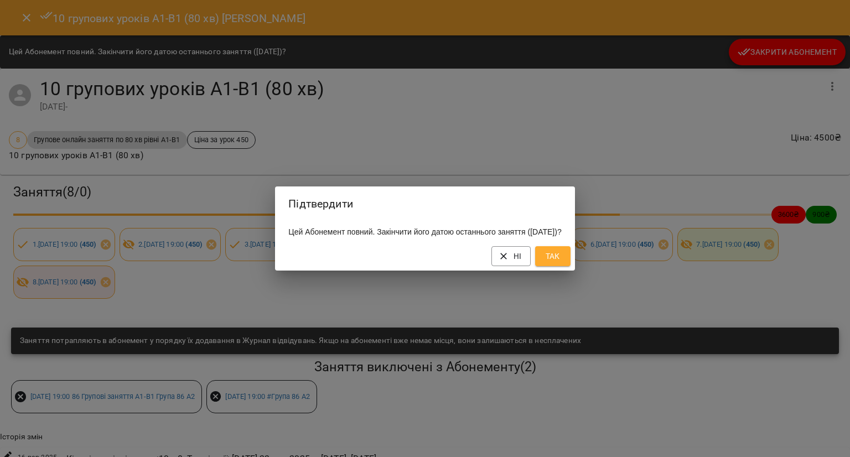
click at [570, 258] on button "Так" at bounding box center [552, 256] width 35 height 20
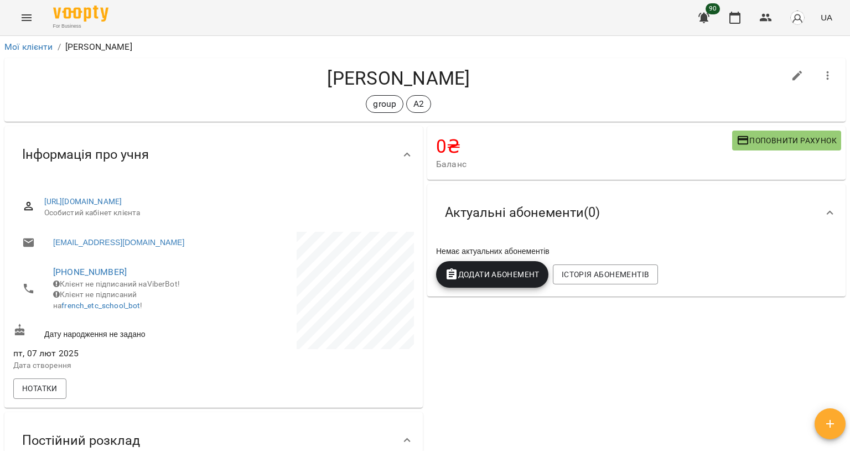
click at [766, 136] on span "Поповнити рахунок" at bounding box center [786, 140] width 100 height 13
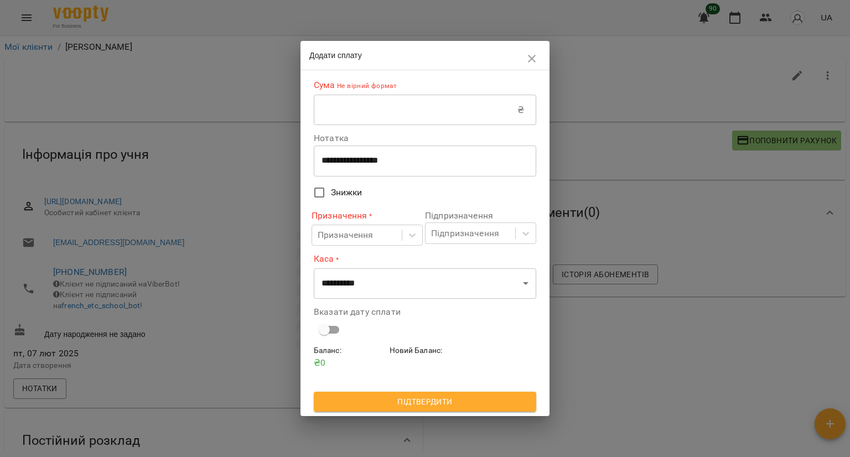
click at [479, 137] on label "Нотатка" at bounding box center [425, 138] width 222 height 9
click at [474, 105] on input "text" at bounding box center [416, 110] width 204 height 31
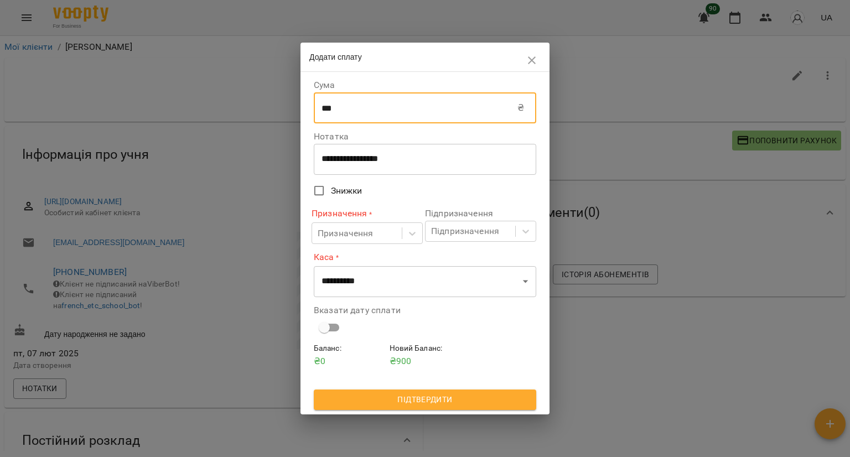
type input "***"
click at [321, 221] on div "Призначення * Призначення" at bounding box center [366, 225] width 111 height 37
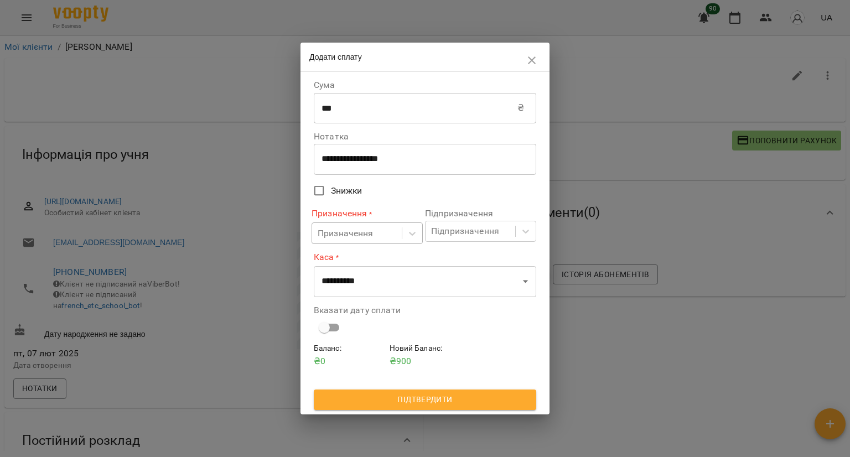
click at [329, 235] on div "Призначення" at bounding box center [346, 233] width 56 height 13
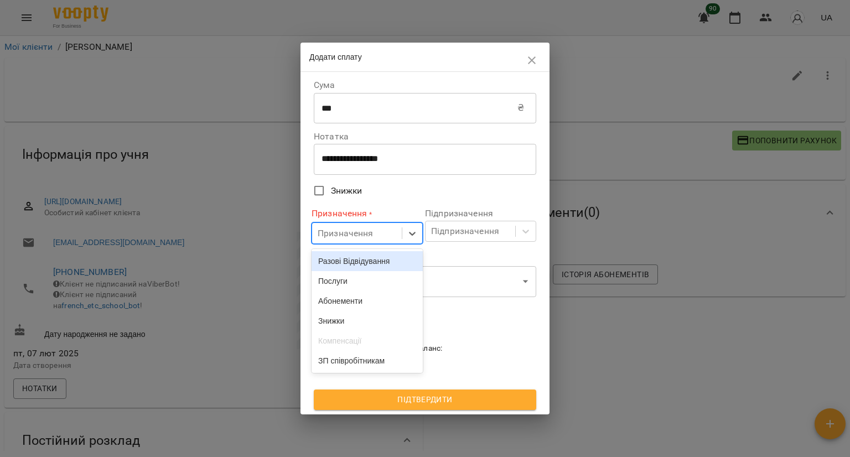
click at [347, 262] on div "Разові Відвідування" at bounding box center [366, 261] width 111 height 20
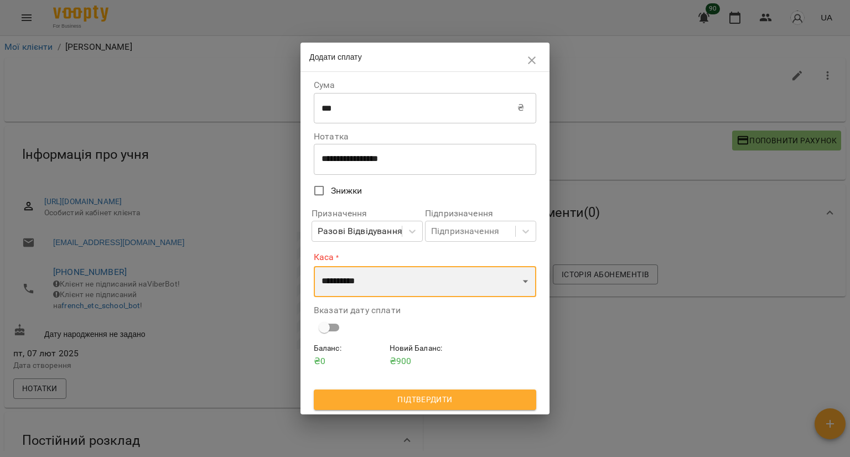
drag, startPoint x: 341, startPoint y: 282, endPoint x: 347, endPoint y: 297, distance: 16.3
click at [341, 282] on select "**********" at bounding box center [425, 281] width 222 height 31
select select "****"
click at [314, 266] on select "**********" at bounding box center [425, 281] width 222 height 31
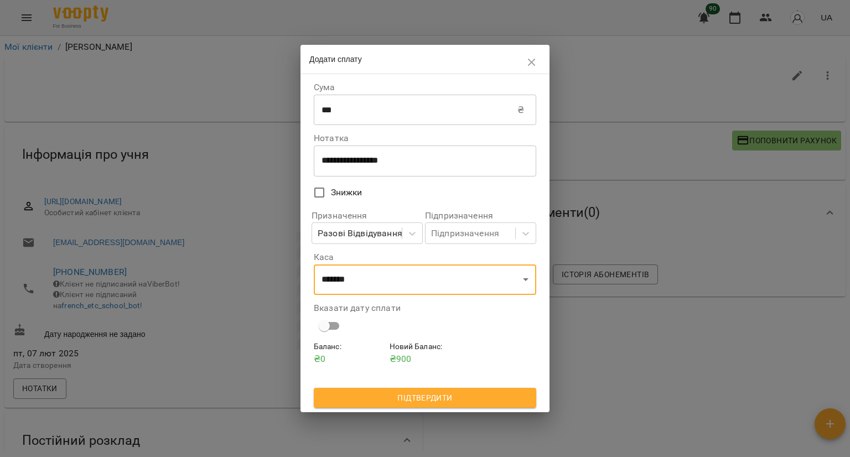
click at [354, 402] on span "Підтвердити" at bounding box center [425, 397] width 205 height 13
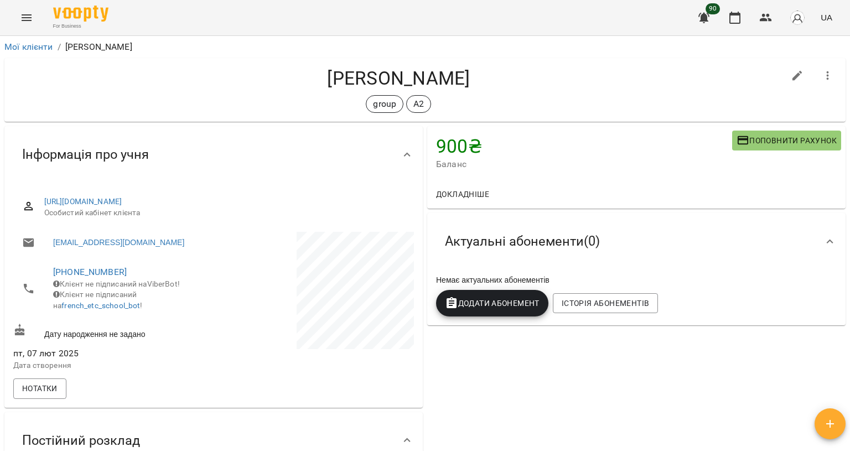
click at [759, 132] on button "Поповнити рахунок" at bounding box center [786, 141] width 109 height 20
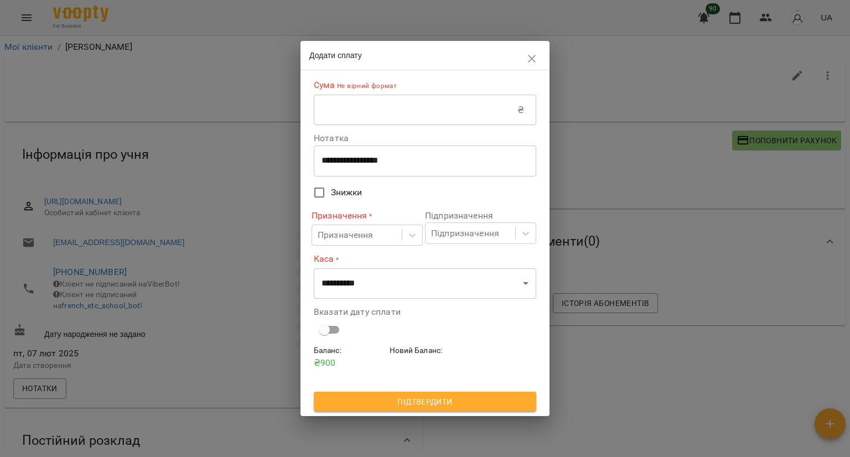
click at [461, 112] on input "text" at bounding box center [416, 110] width 204 height 31
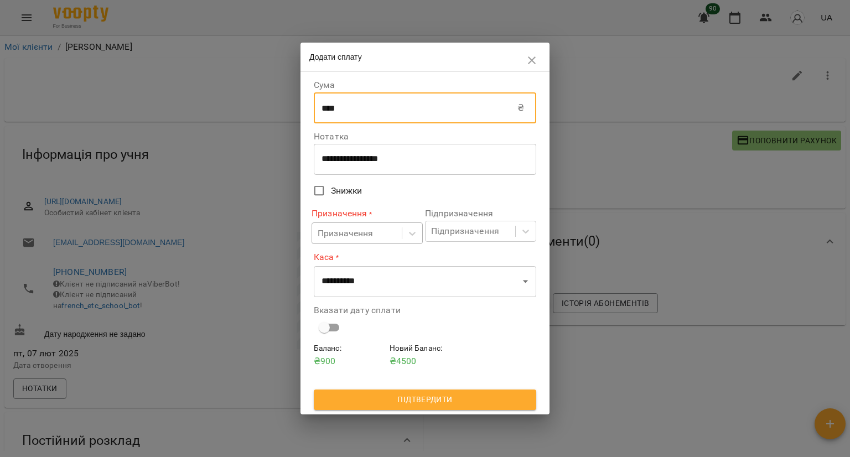
type input "****"
click at [387, 240] on div "Призначення" at bounding box center [357, 233] width 90 height 20
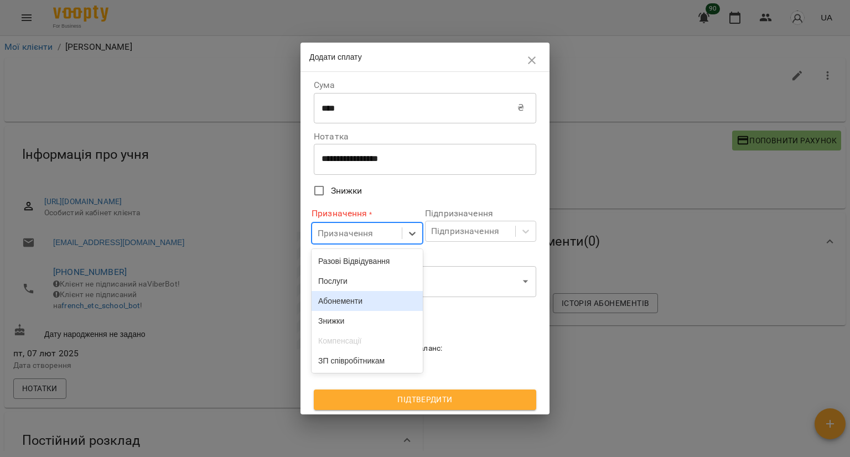
click at [365, 307] on div "Абонементи" at bounding box center [366, 301] width 111 height 20
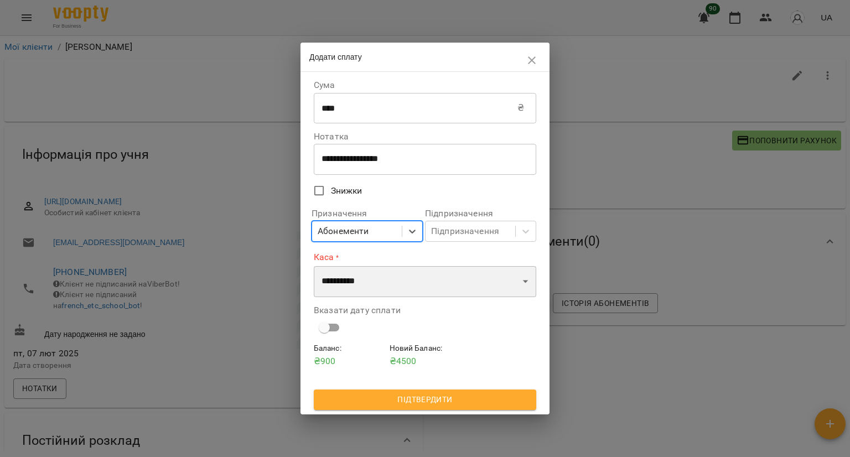
drag, startPoint x: 368, startPoint y: 279, endPoint x: 372, endPoint y: 292, distance: 13.1
click at [368, 279] on select "**********" at bounding box center [425, 281] width 222 height 31
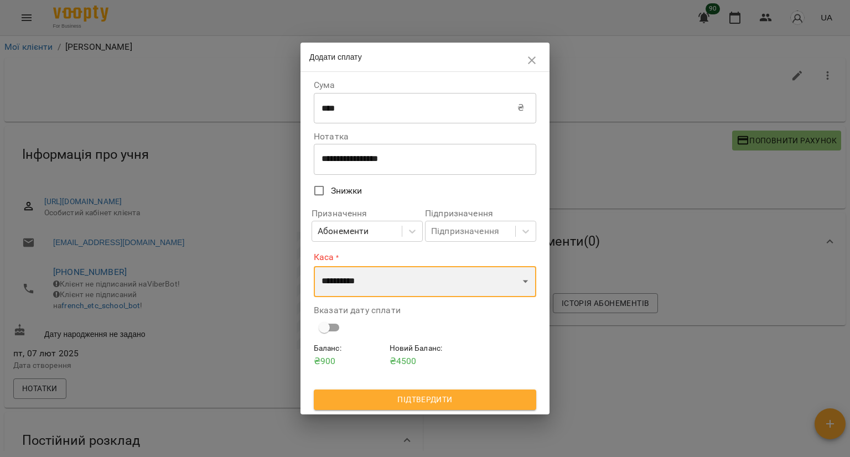
select select "****"
click at [314, 266] on select "**********" at bounding box center [425, 281] width 222 height 31
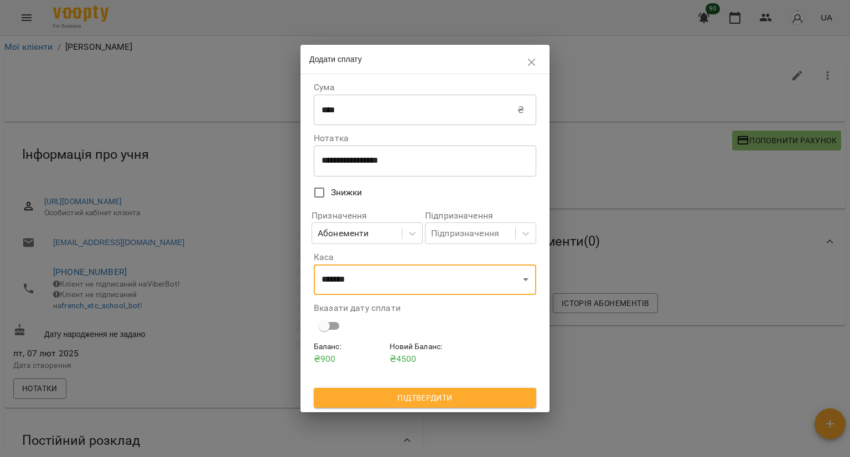
click at [367, 404] on span "Підтвердити" at bounding box center [425, 397] width 205 height 13
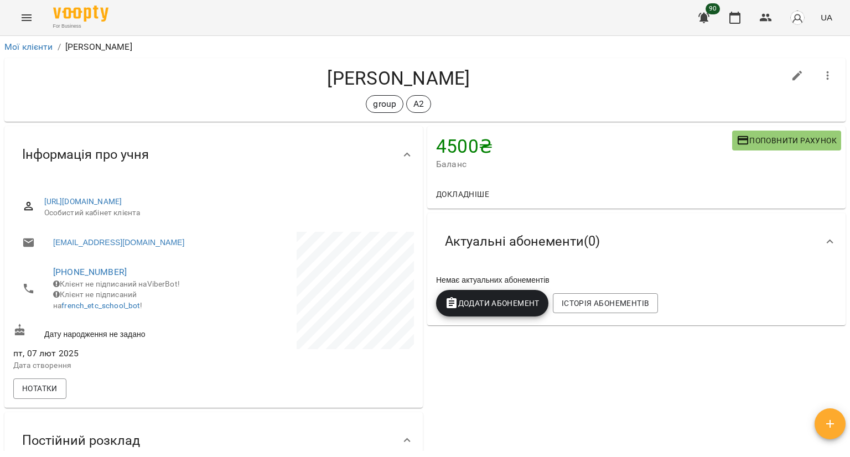
click at [493, 313] on button "Додати Абонемент" at bounding box center [492, 303] width 112 height 27
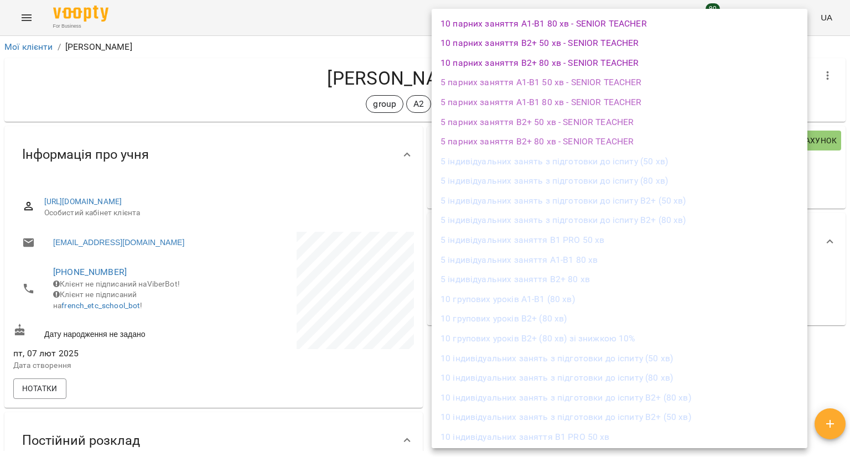
scroll to position [990, 0]
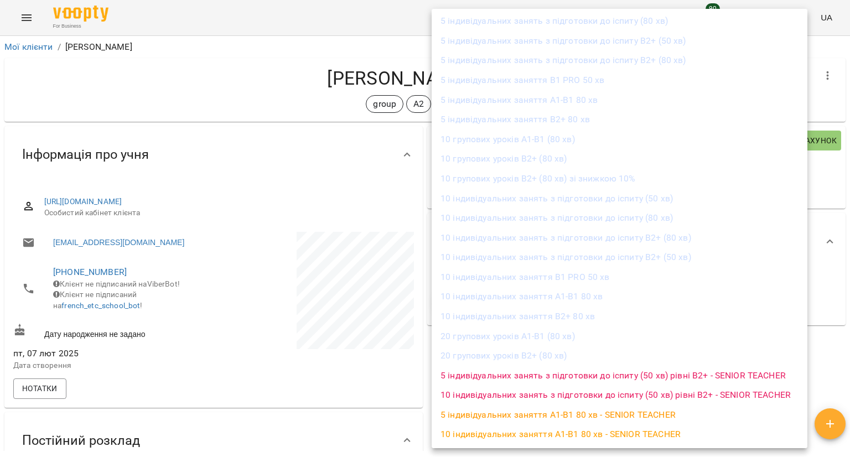
click at [480, 138] on li "10 групових уроків А1-В1 (80 хв)" at bounding box center [619, 139] width 376 height 20
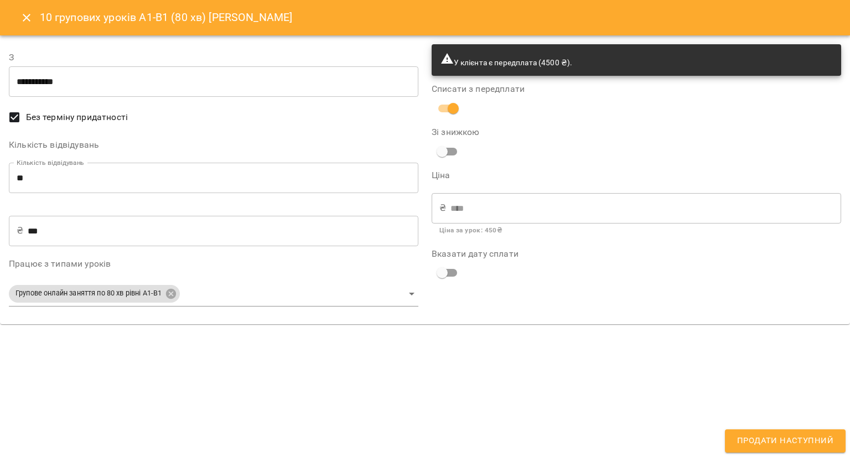
click at [745, 434] on span "Продати наступний" at bounding box center [785, 441] width 96 height 14
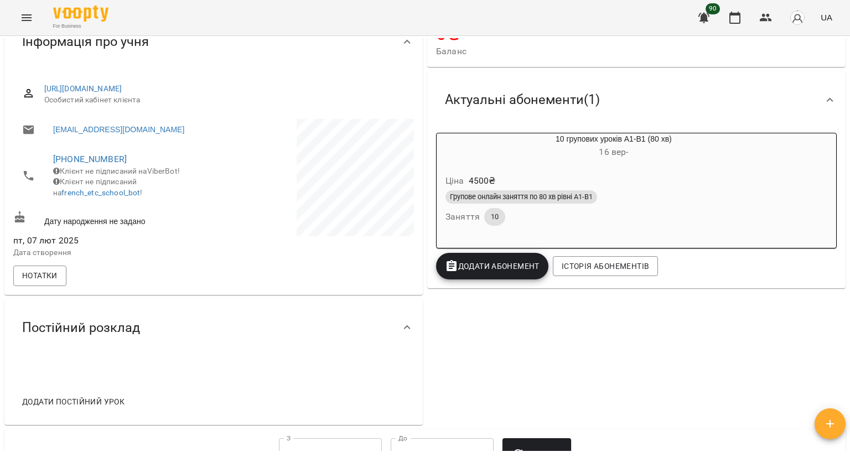
scroll to position [221, 0]
